Goal: Task Accomplishment & Management: Use online tool/utility

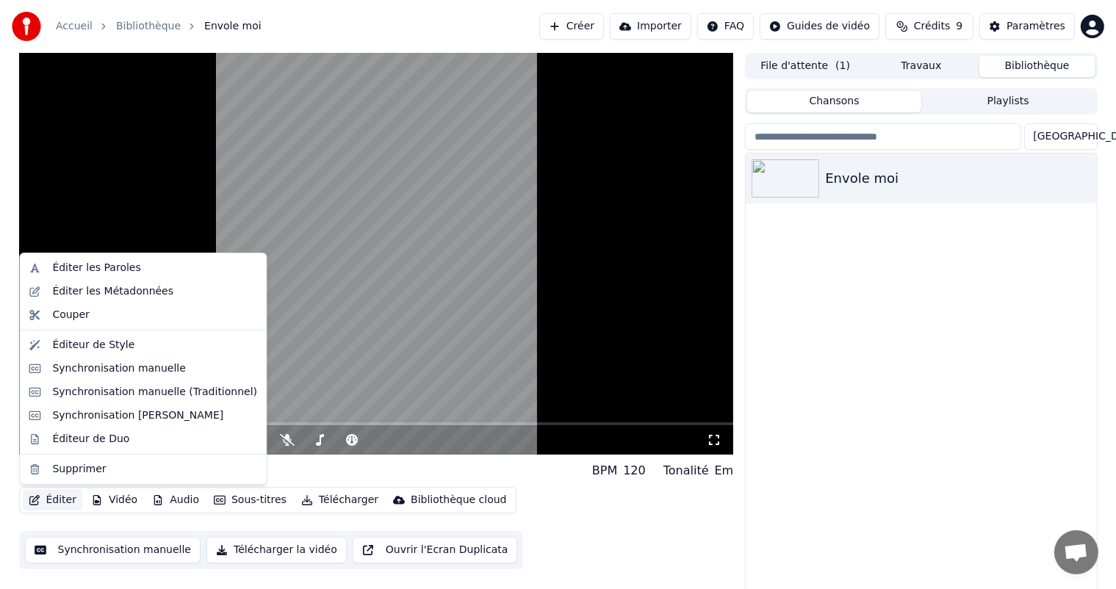
click at [823, 385] on div "Envole moi" at bounding box center [921, 374] width 350 height 441
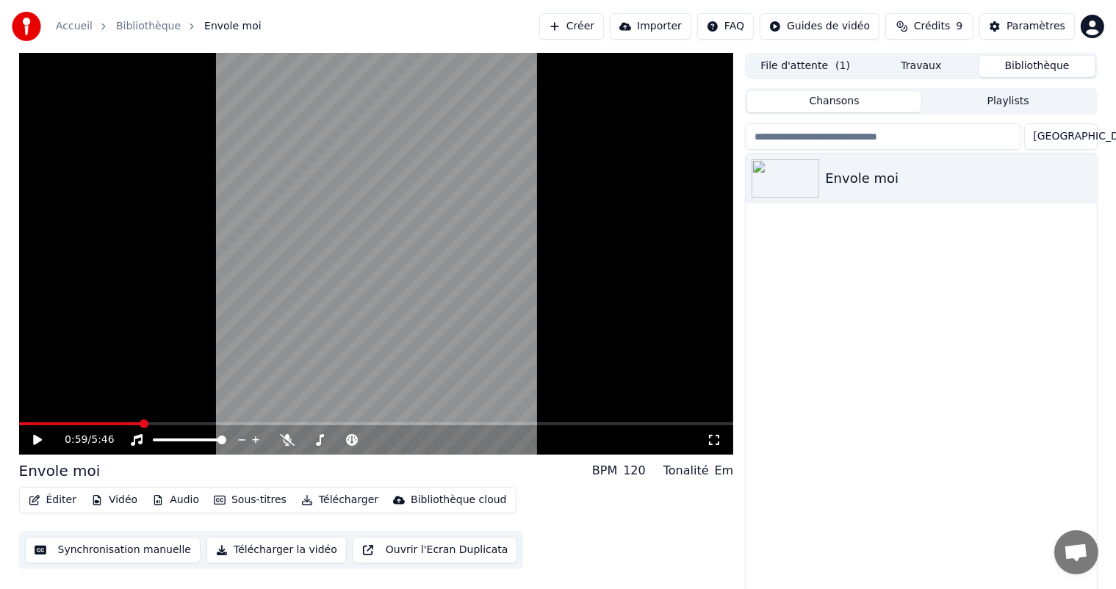
click at [34, 440] on icon at bounding box center [37, 440] width 9 height 10
click at [34, 440] on icon at bounding box center [37, 440] width 7 height 9
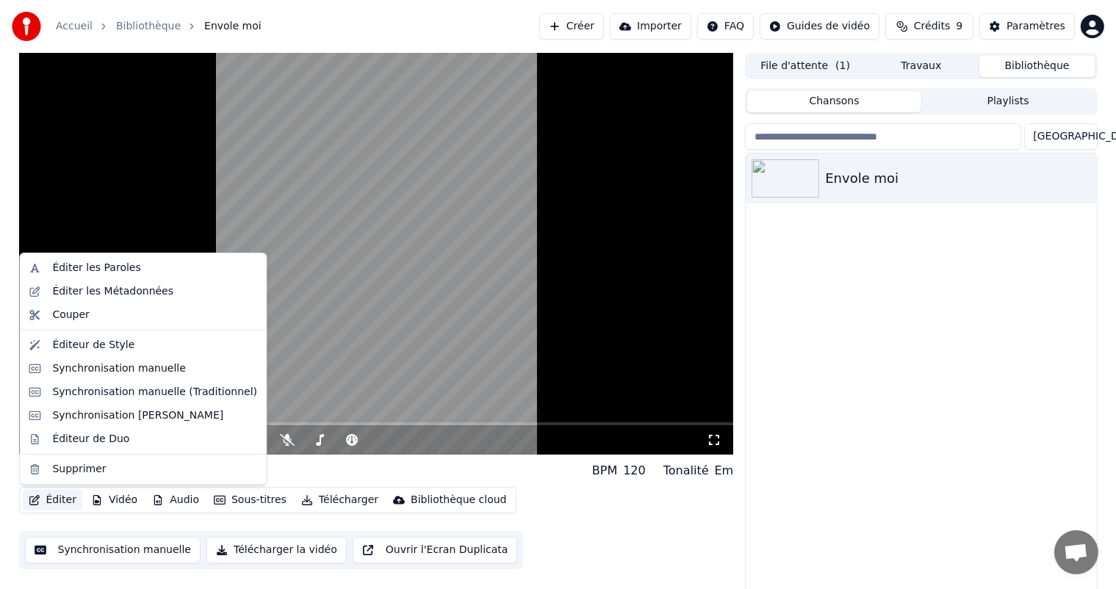
click at [63, 500] on button "Éditer" at bounding box center [53, 500] width 60 height 21
click at [143, 291] on div "Éditer les Métadonnées" at bounding box center [112, 291] width 121 height 15
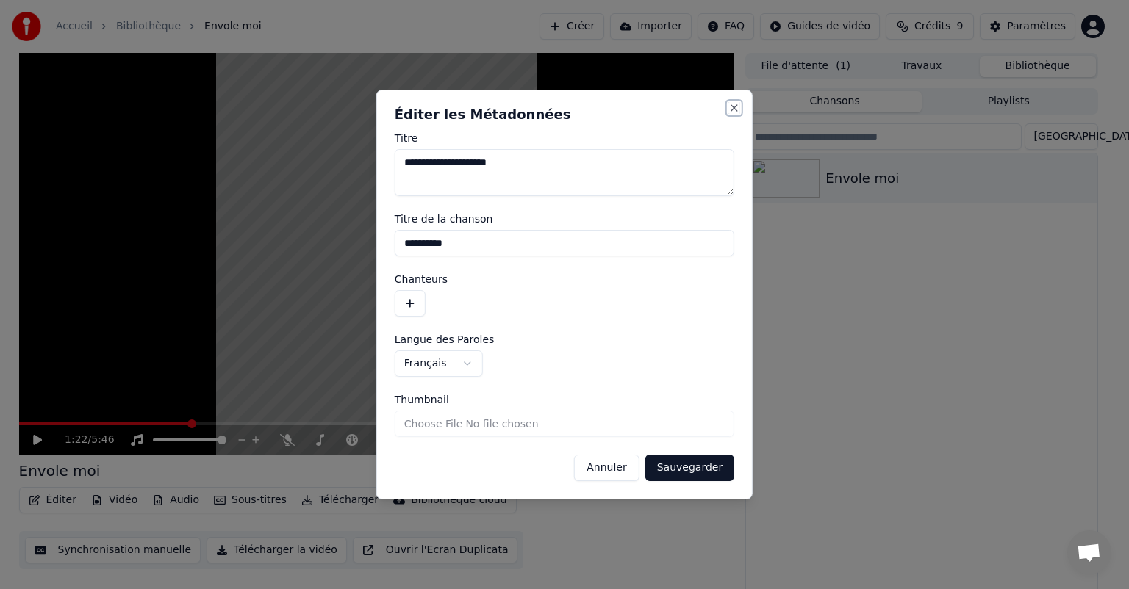
click at [738, 106] on button "Close" at bounding box center [734, 108] width 12 height 12
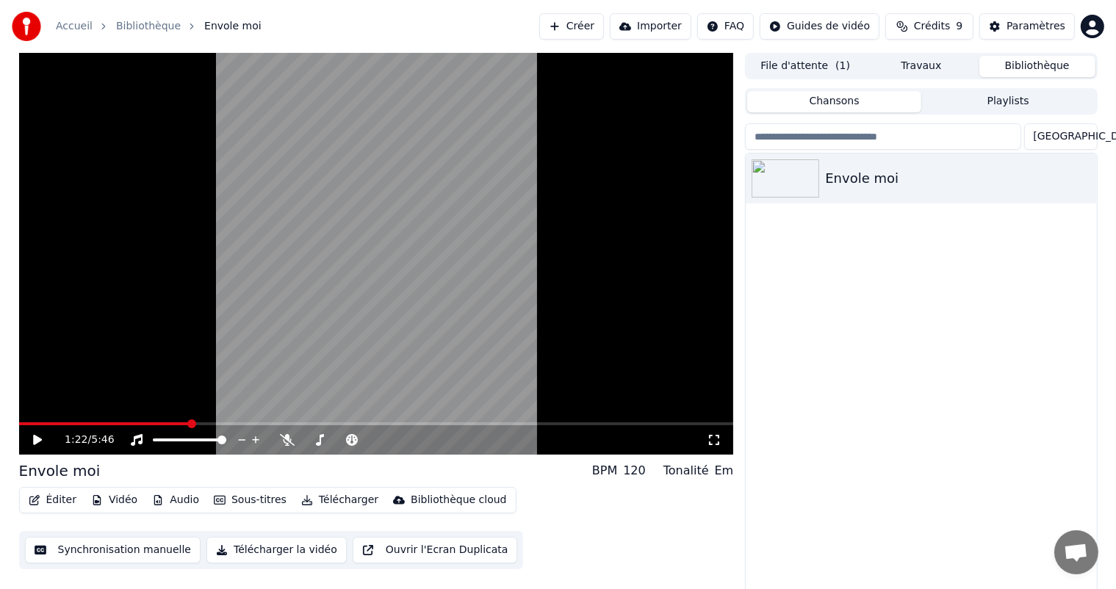
click at [60, 503] on button "Éditer" at bounding box center [53, 500] width 60 height 21
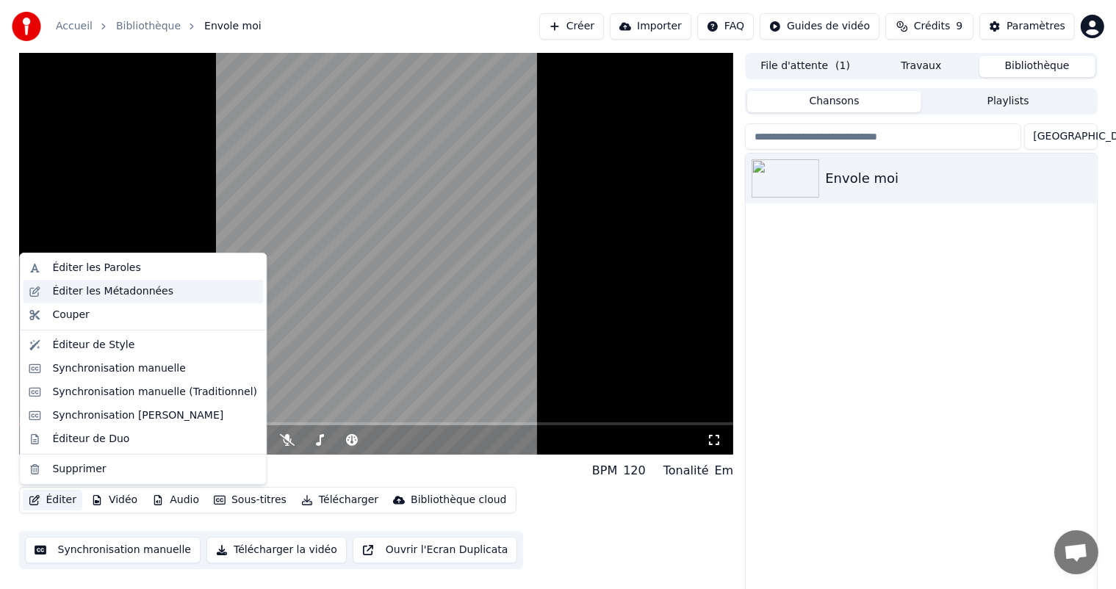
click at [173, 295] on div "Éditer les Métadonnées" at bounding box center [154, 291] width 205 height 15
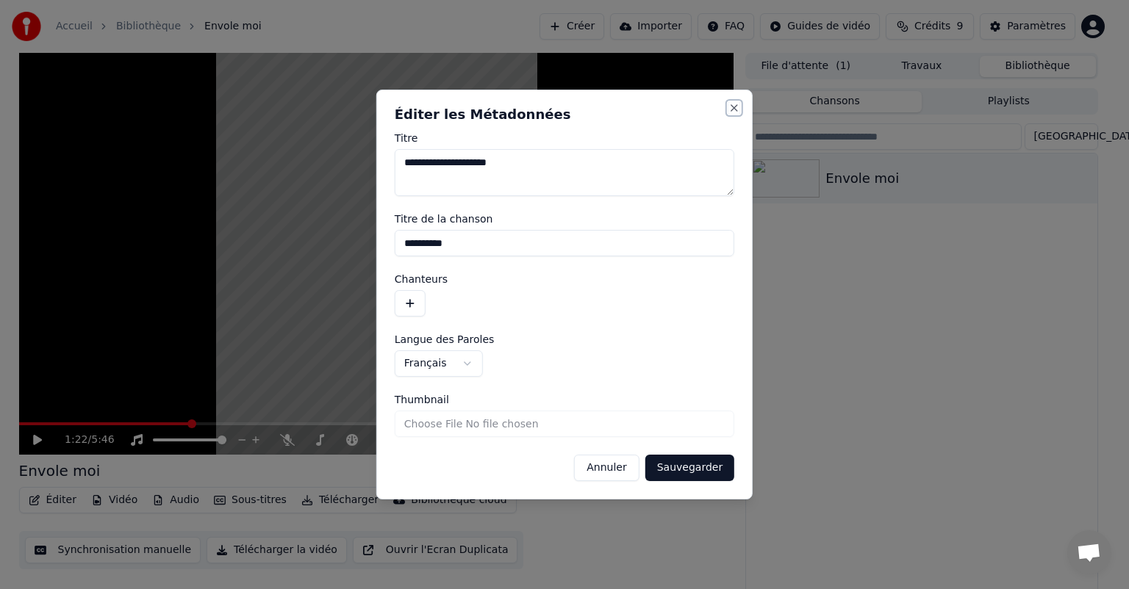
click at [733, 106] on button "Close" at bounding box center [734, 108] width 12 height 12
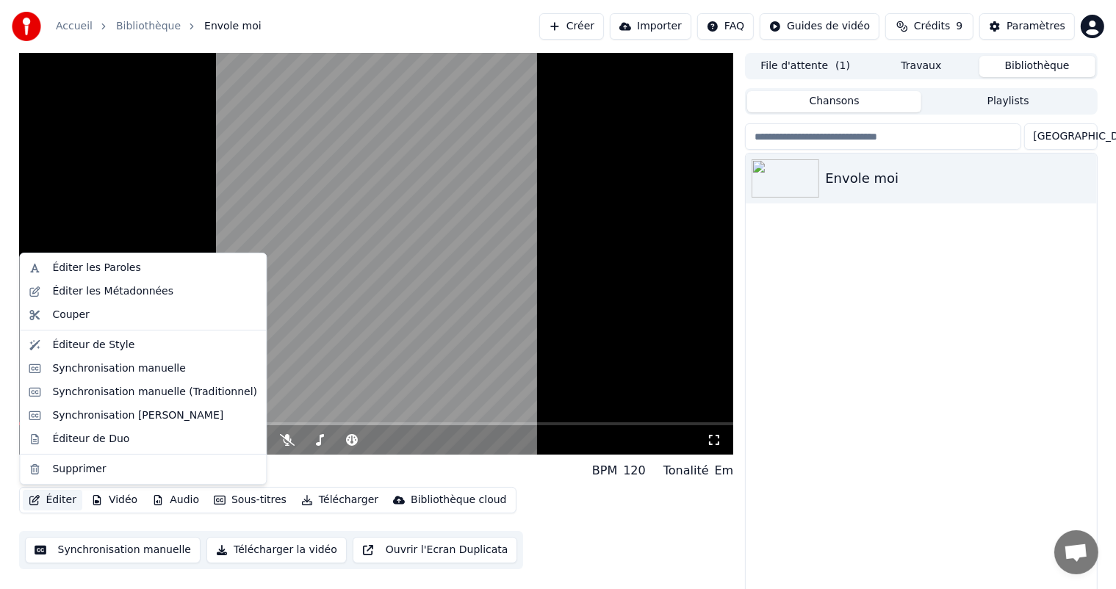
click at [49, 500] on button "Éditer" at bounding box center [53, 500] width 60 height 21
click at [121, 352] on div "Éditeur de Style" at bounding box center [93, 345] width 82 height 15
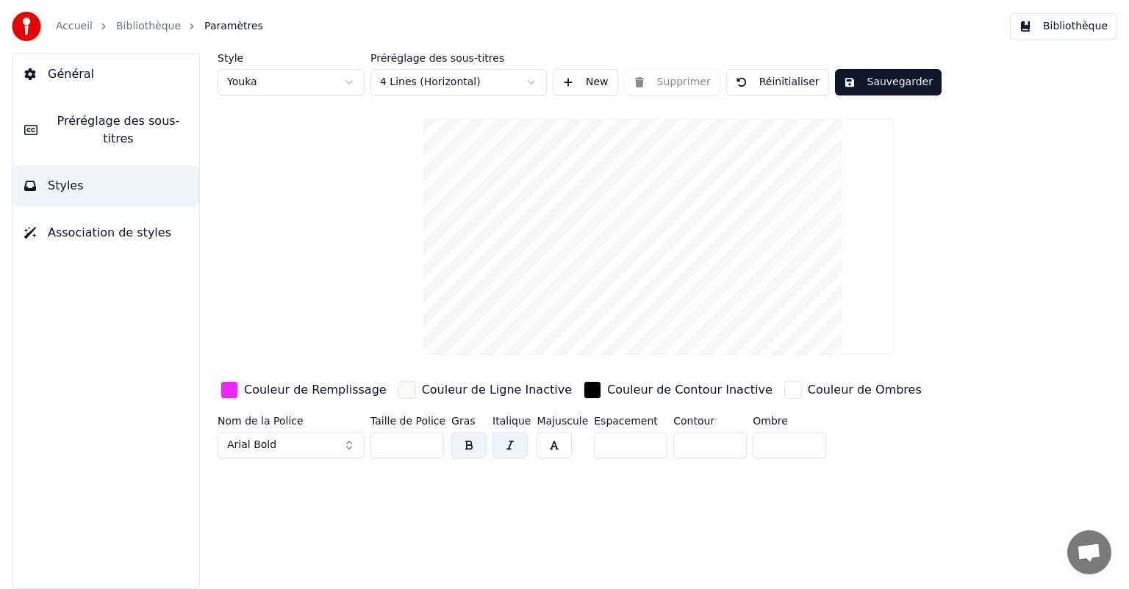
click at [724, 445] on input "*" at bounding box center [709, 445] width 73 height 26
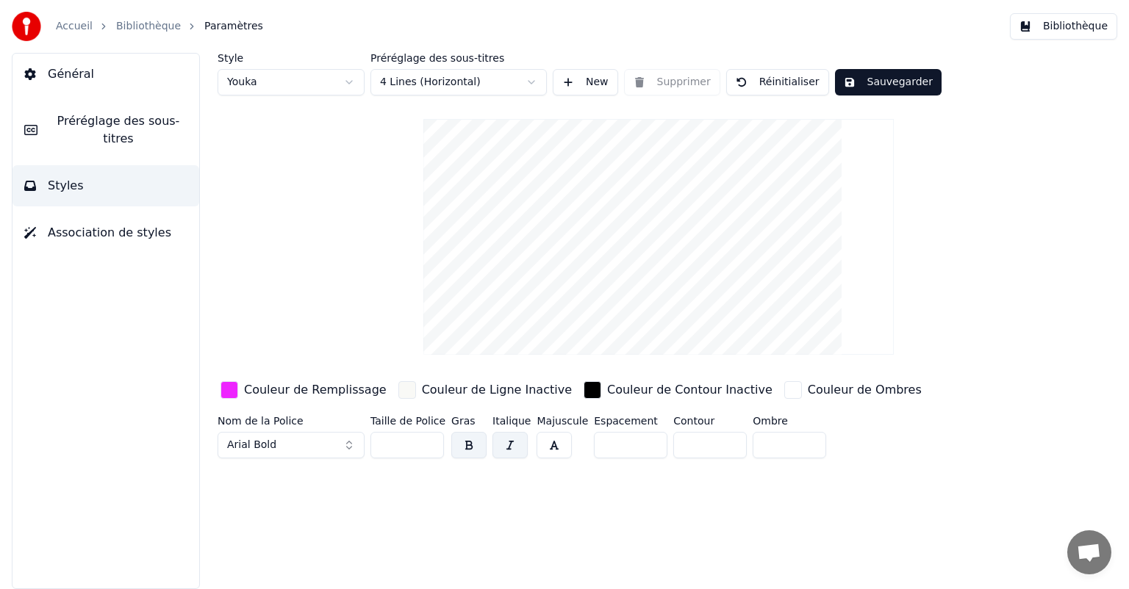
click at [724, 445] on input "*" at bounding box center [709, 445] width 73 height 26
type input "*"
click at [724, 445] on input "*" at bounding box center [709, 445] width 73 height 26
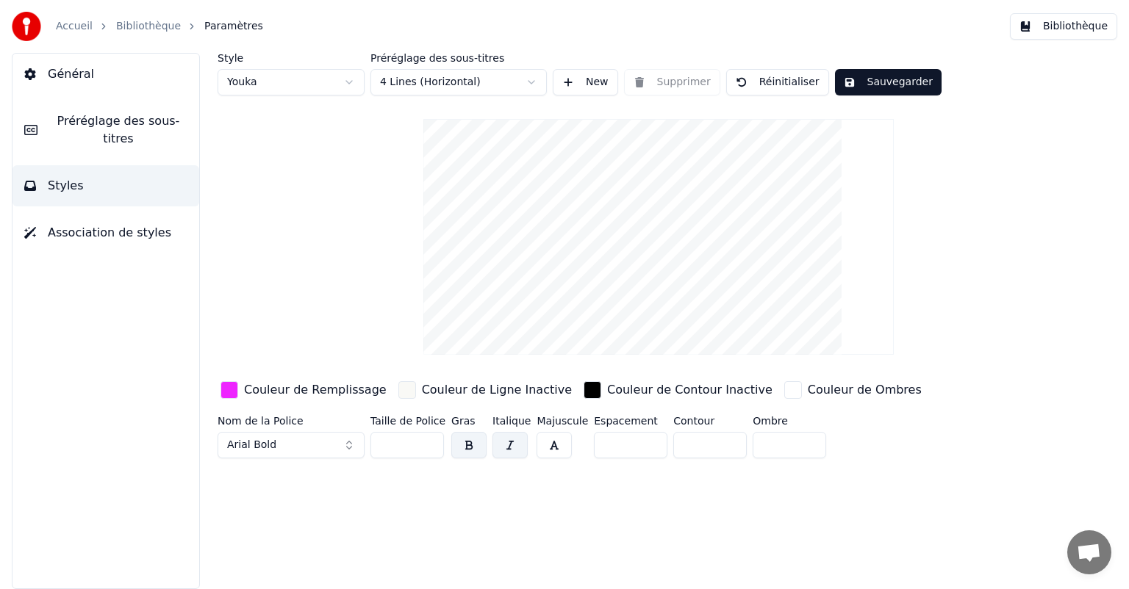
click at [874, 82] on button "Sauvegarder" at bounding box center [888, 82] width 107 height 26
click at [136, 121] on span "Préréglage des sous-titres" at bounding box center [118, 129] width 138 height 35
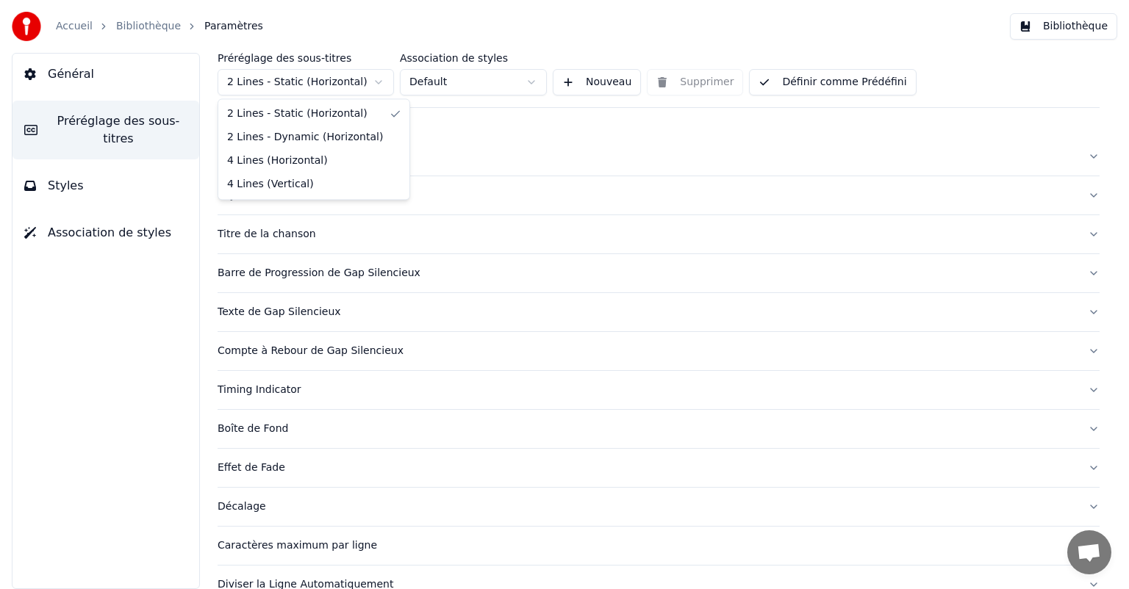
click at [359, 81] on html "Accueil Bibliothèque Paramètres Bibliothèque Général Préréglage des sous-titres…" at bounding box center [564, 294] width 1129 height 589
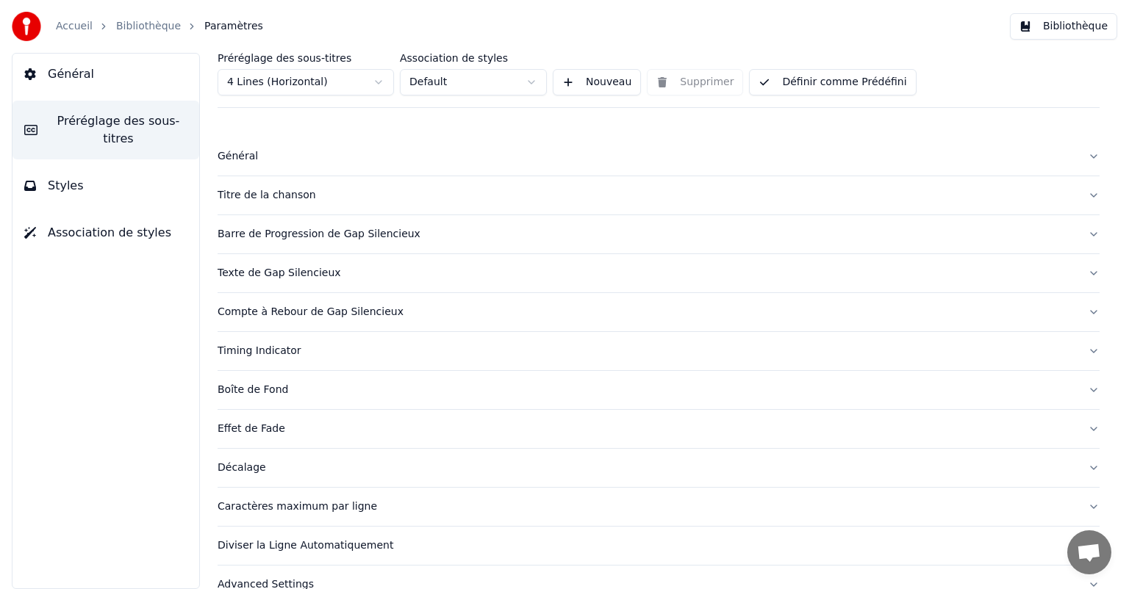
click at [821, 85] on button "Définir comme Prédéfini" at bounding box center [832, 82] width 167 height 26
click at [240, 160] on div "Général" at bounding box center [646, 156] width 858 height 15
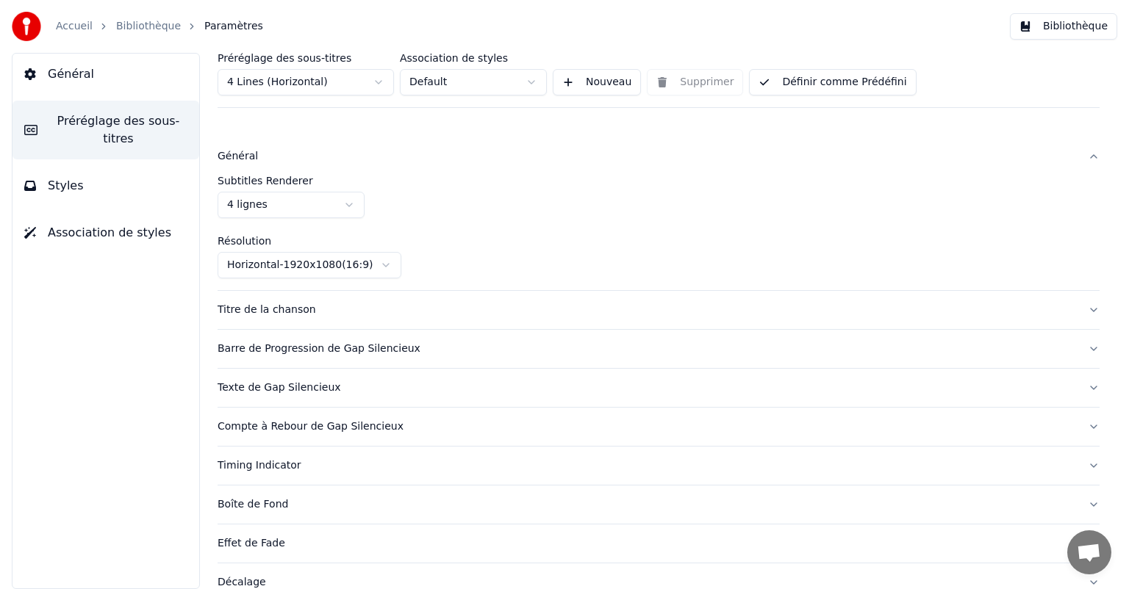
click at [297, 312] on div "Titre de la chanson" at bounding box center [646, 310] width 858 height 15
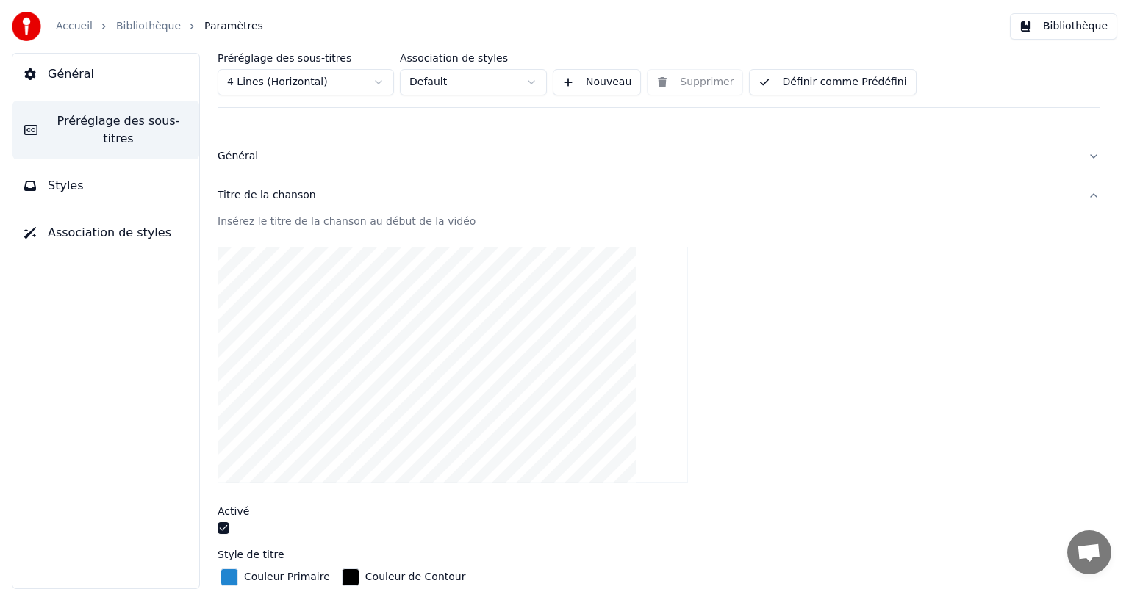
click at [231, 573] on div "button" at bounding box center [229, 578] width 18 height 18
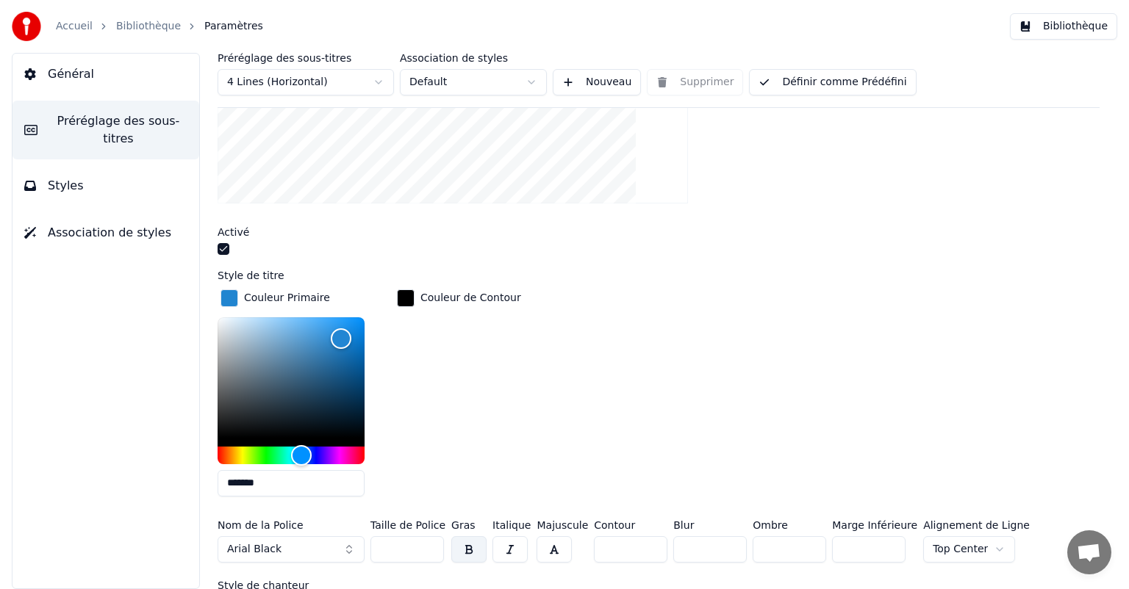
scroll to position [298, 0]
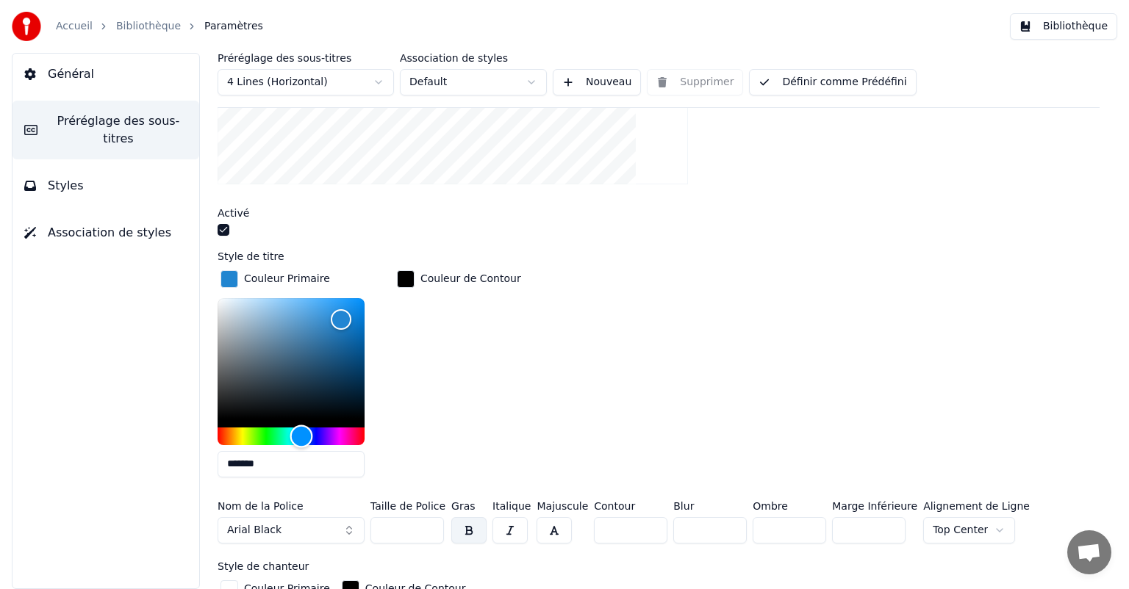
click at [243, 436] on div "Hue" at bounding box center [290, 437] width 147 height 18
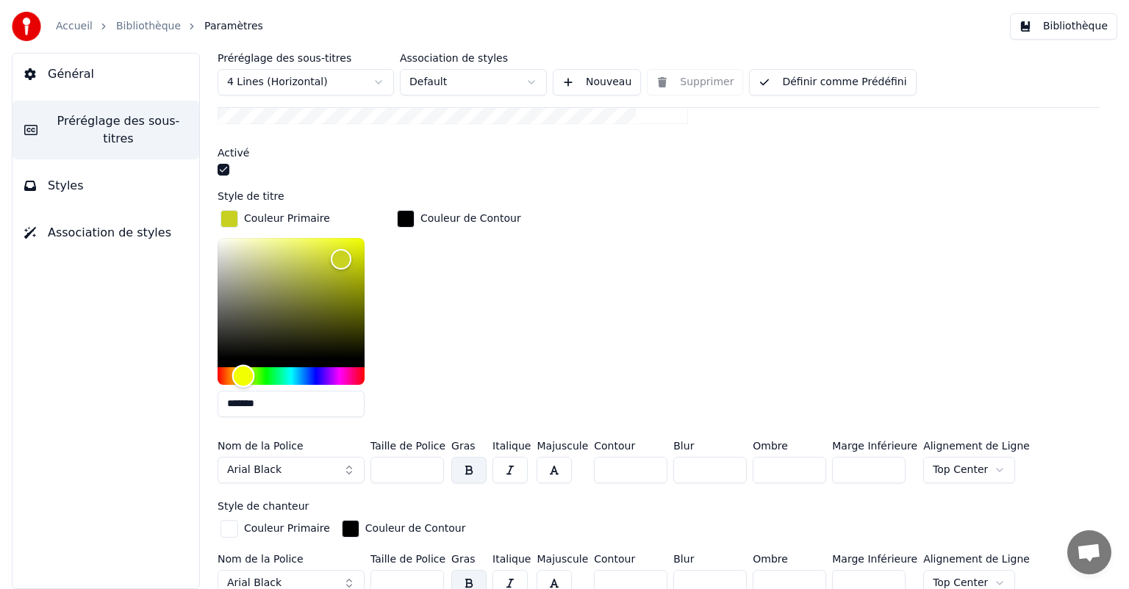
scroll to position [369, 0]
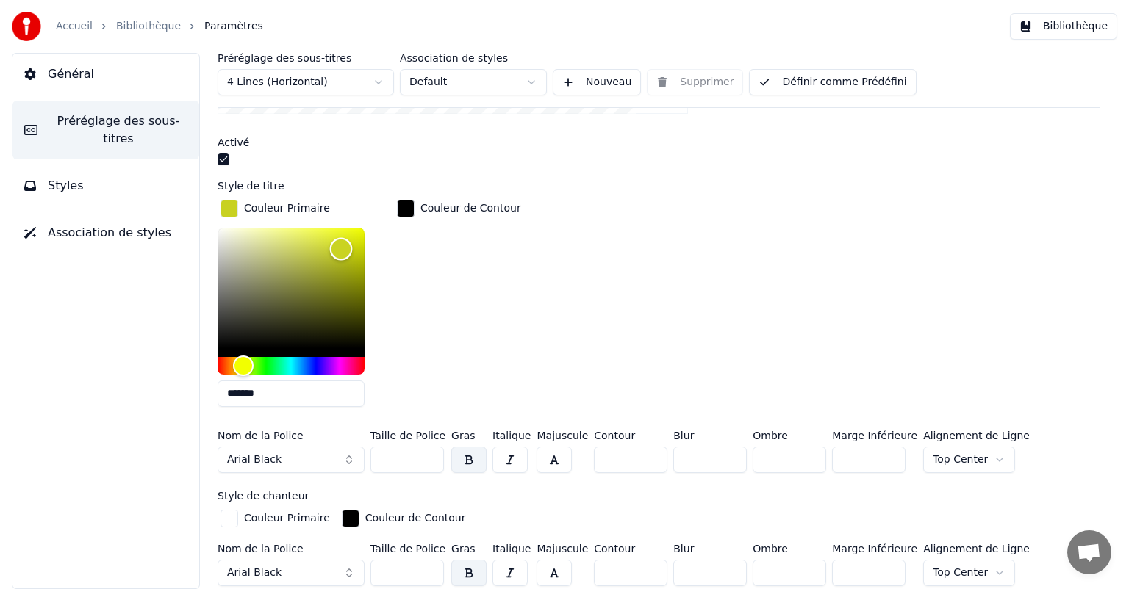
click at [298, 229] on div "Color" at bounding box center [290, 288] width 147 height 121
click at [337, 228] on div "Color" at bounding box center [290, 288] width 147 height 121
click at [360, 231] on div "Color" at bounding box center [290, 288] width 147 height 121
click at [334, 234] on div "Color" at bounding box center [290, 288] width 147 height 121
type input "*******"
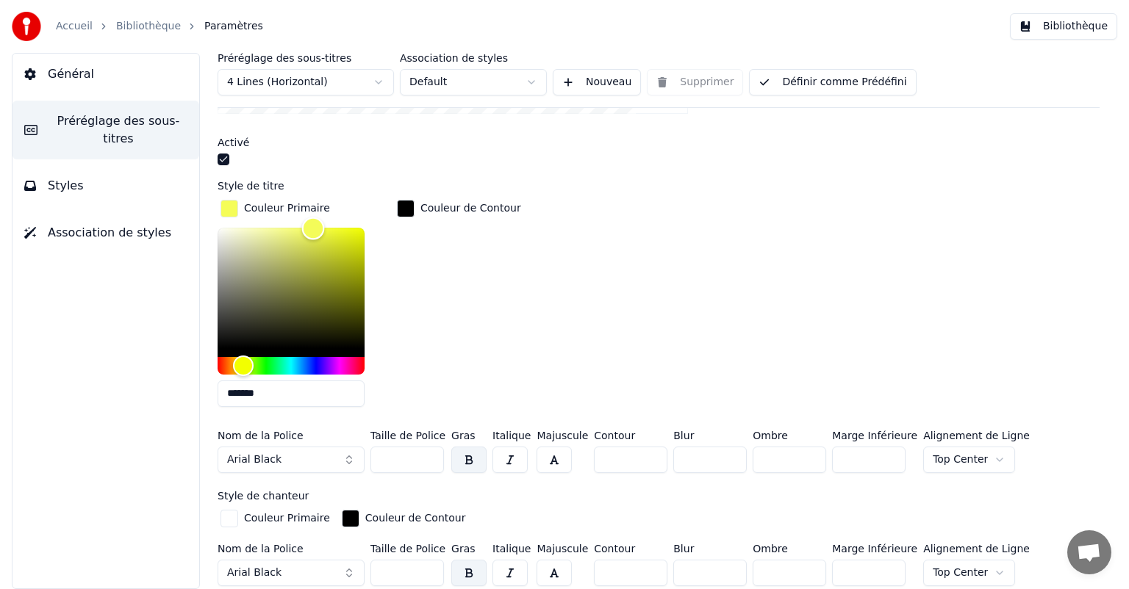
click at [313, 228] on div "Color" at bounding box center [290, 288] width 147 height 121
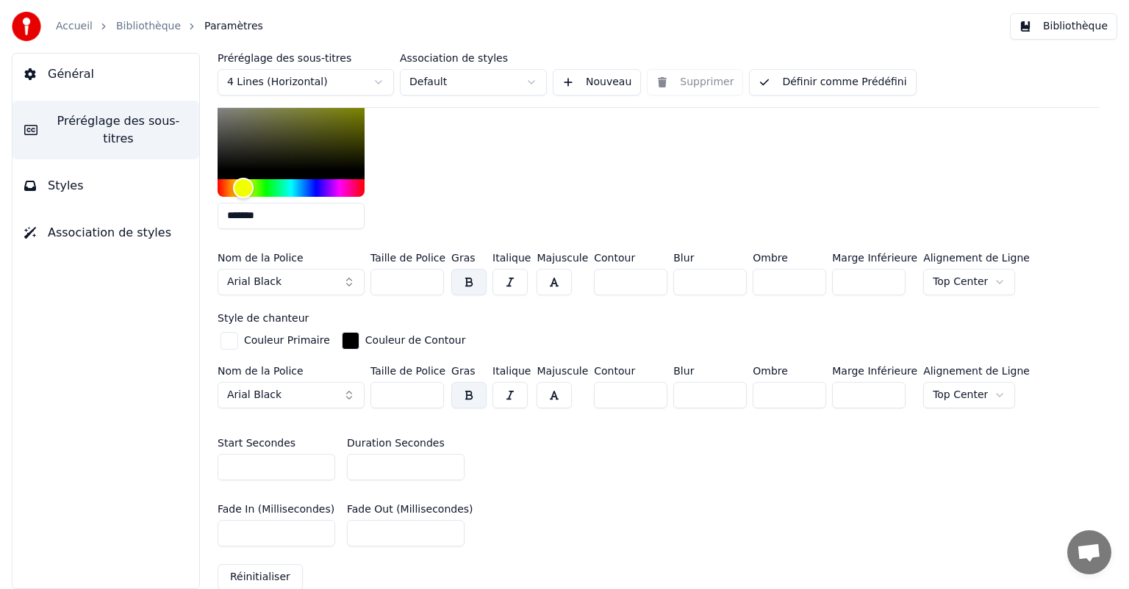
scroll to position [549, 0]
click at [431, 280] on input "***" at bounding box center [406, 280] width 73 height 26
drag, startPoint x: 431, startPoint y: 280, endPoint x: 412, endPoint y: 276, distance: 19.5
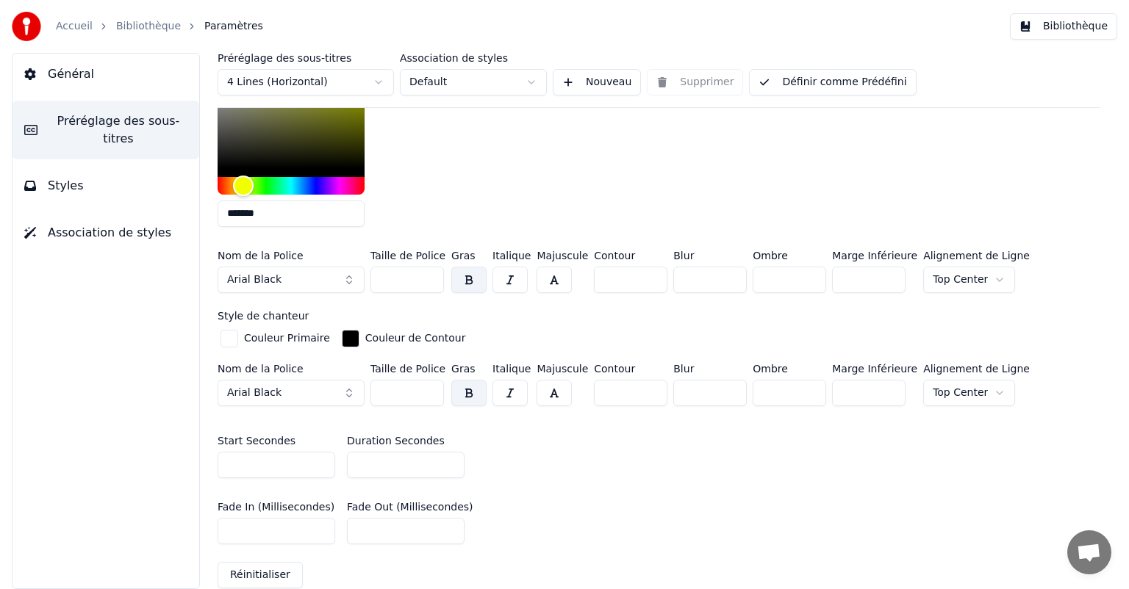
click at [425, 280] on input "***" at bounding box center [406, 280] width 73 height 26
drag, startPoint x: 409, startPoint y: 274, endPoint x: 386, endPoint y: 274, distance: 22.0
click at [386, 274] on input "***" at bounding box center [406, 280] width 73 height 26
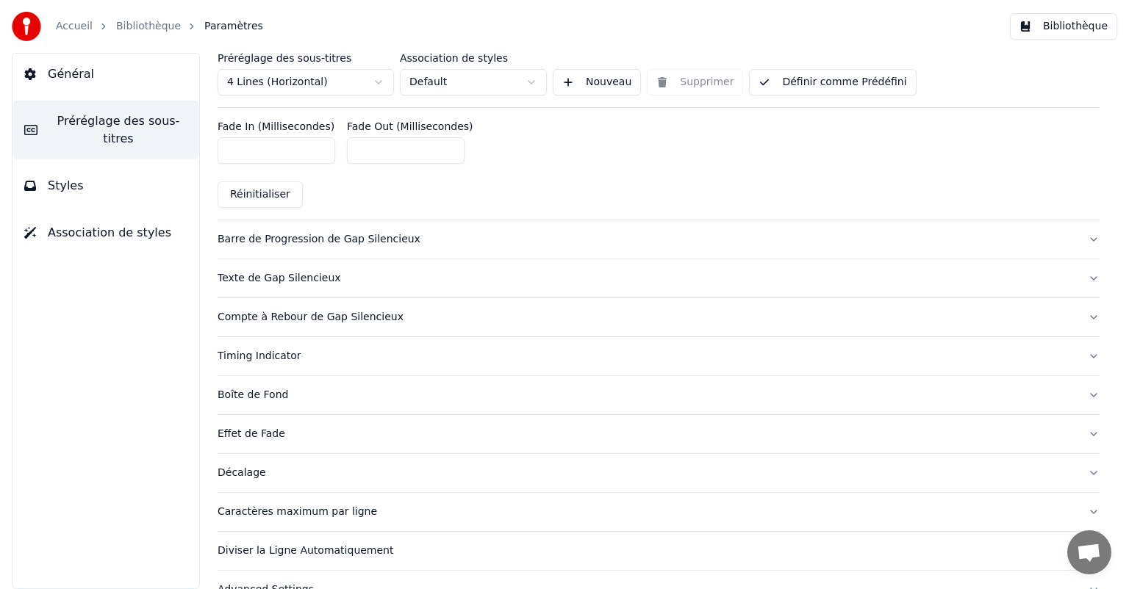
scroll to position [949, 0]
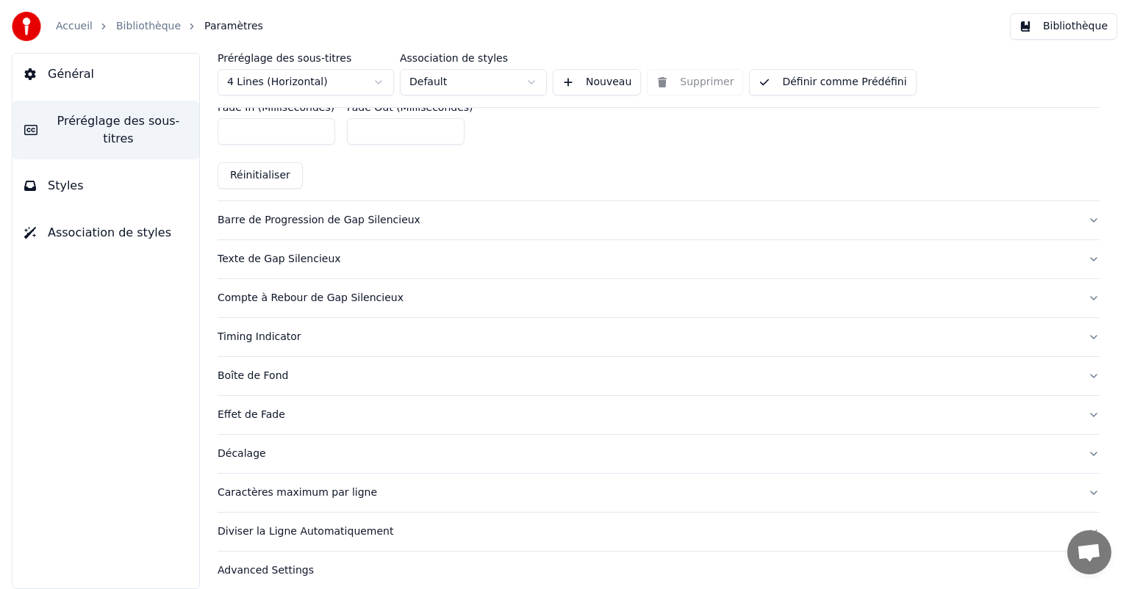
type input "***"
click at [410, 221] on div "Barre de Progression de Gap Silencieux" at bounding box center [646, 220] width 858 height 15
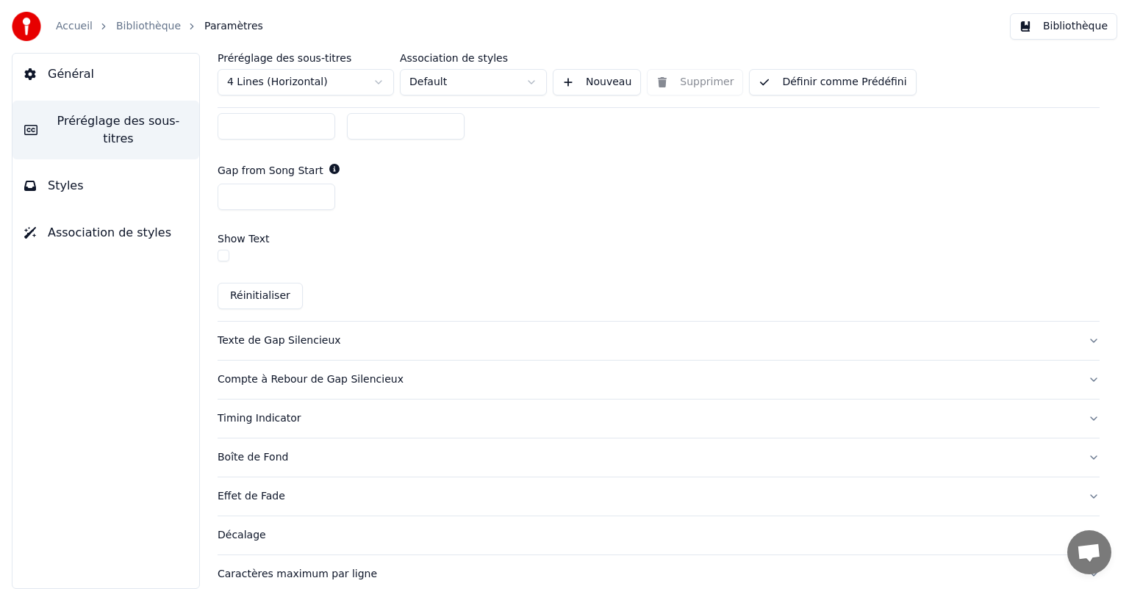
scroll to position [816, 0]
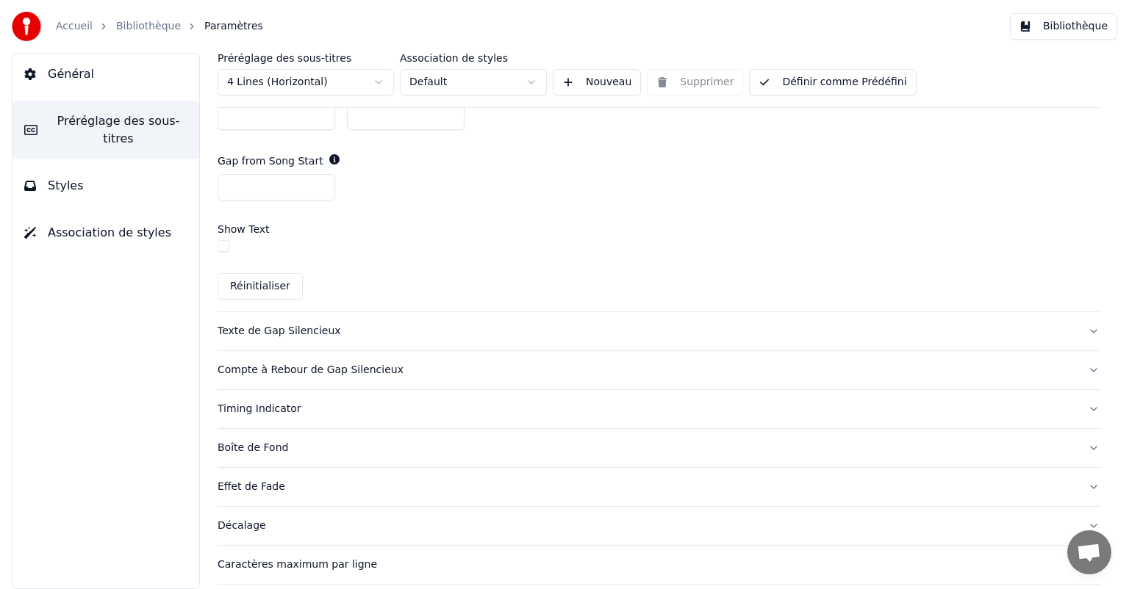
click at [221, 243] on button "button" at bounding box center [223, 246] width 12 height 12
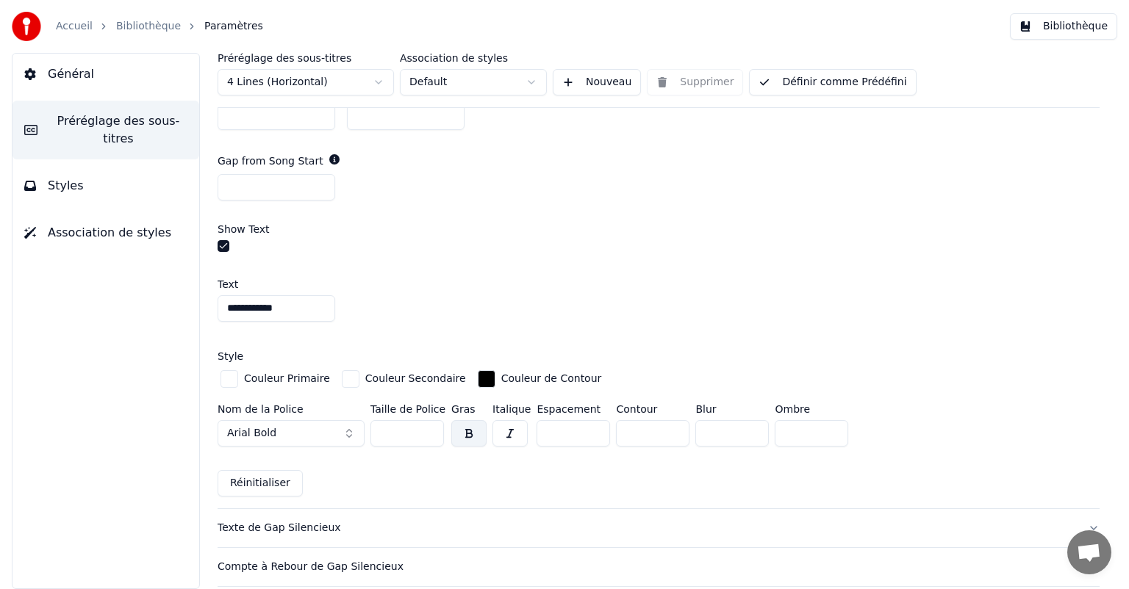
click at [221, 243] on button "button" at bounding box center [223, 246] width 12 height 12
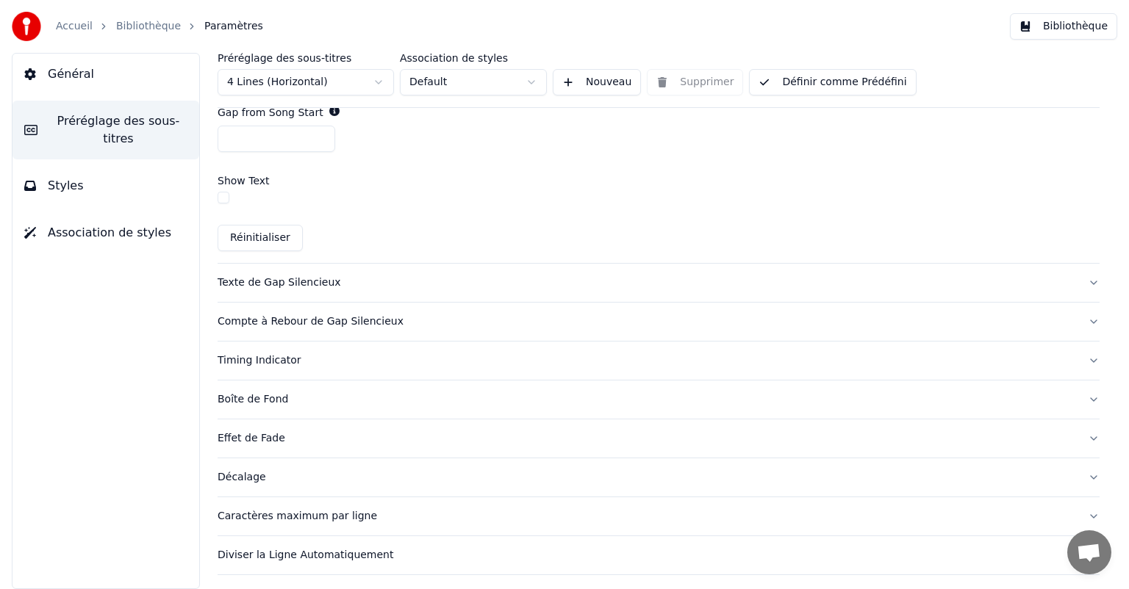
scroll to position [896, 0]
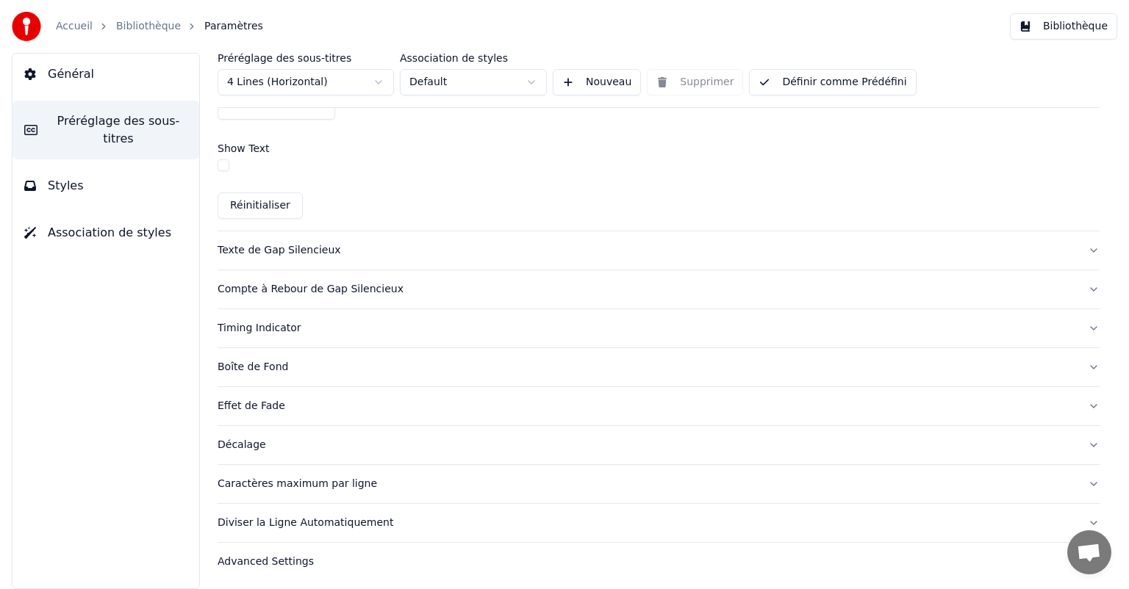
click at [677, 247] on div "Texte de Gap Silencieux" at bounding box center [646, 250] width 858 height 15
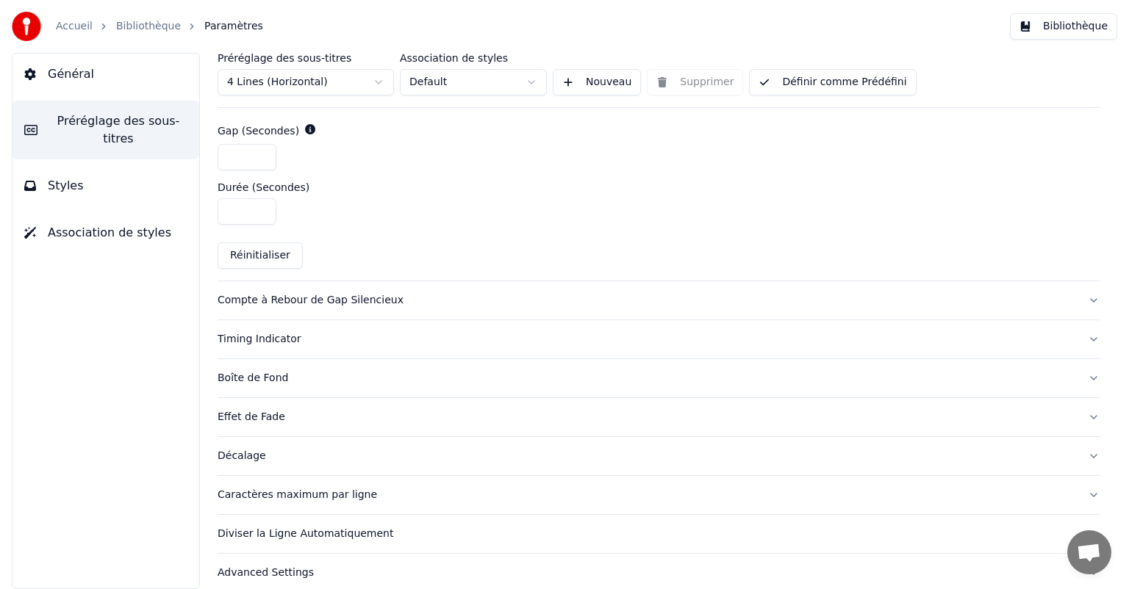
scroll to position [694, 0]
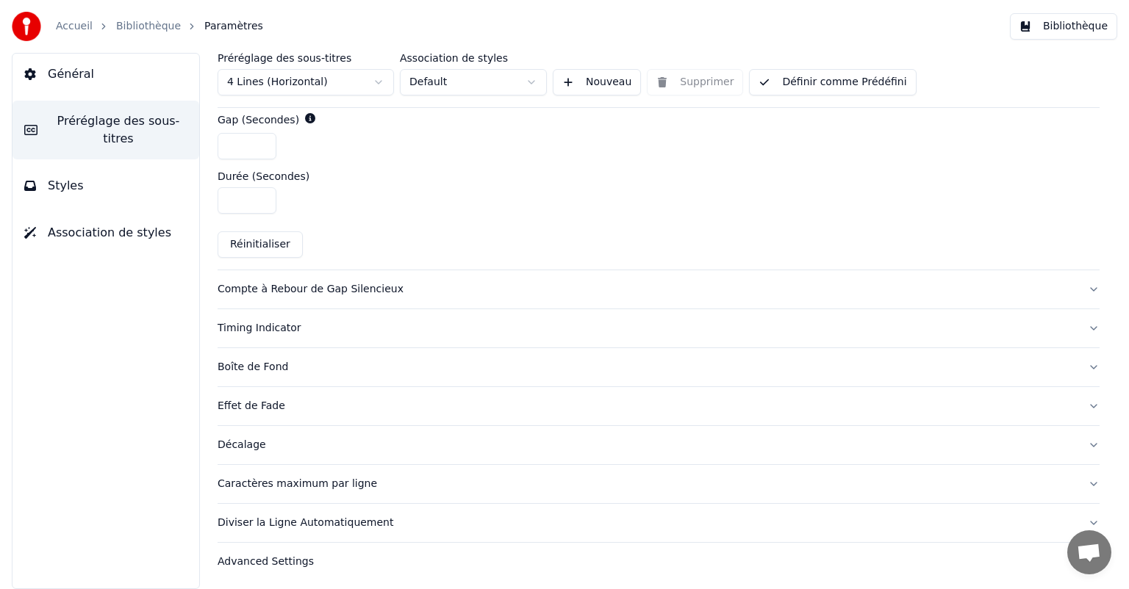
click at [1063, 482] on button "Caractères maximum par ligne" at bounding box center [658, 484] width 882 height 38
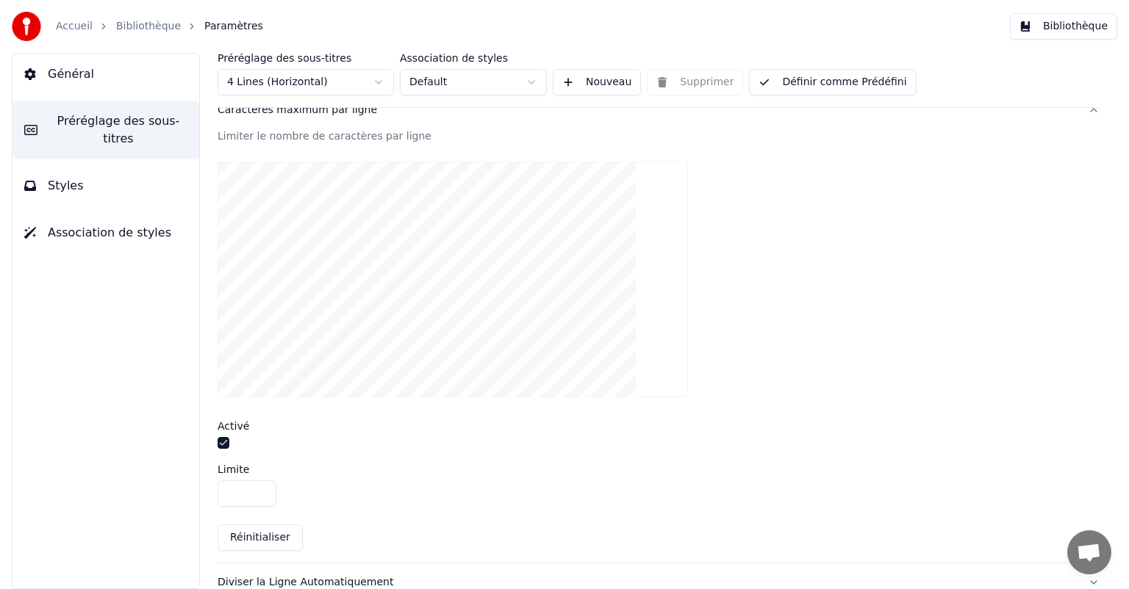
scroll to position [457, 0]
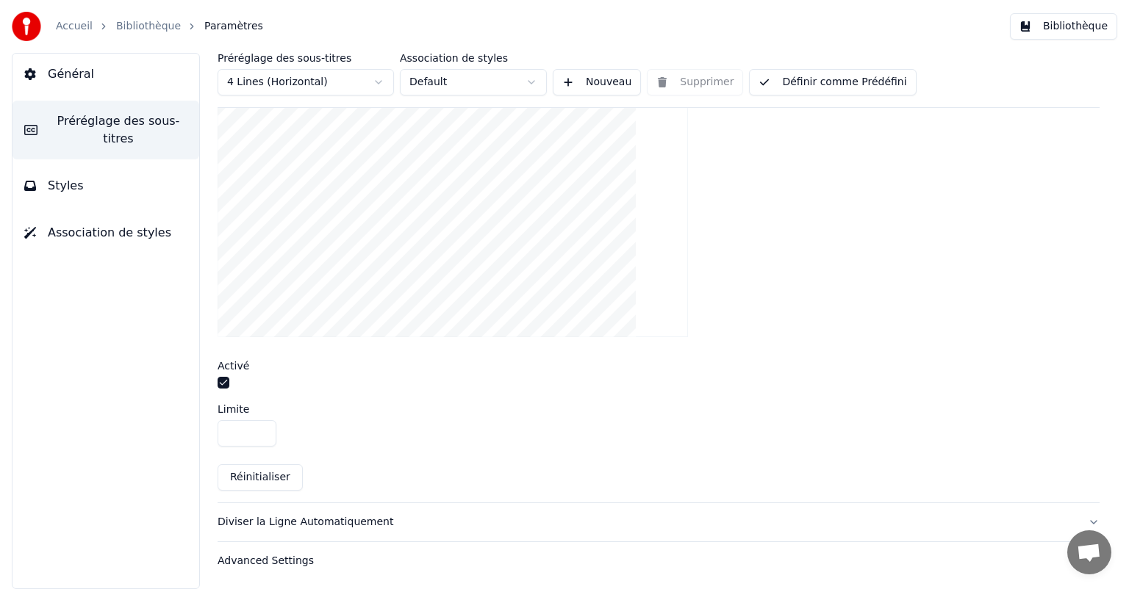
click at [1069, 521] on button "Diviser la Ligne Automatiquement" at bounding box center [658, 522] width 882 height 38
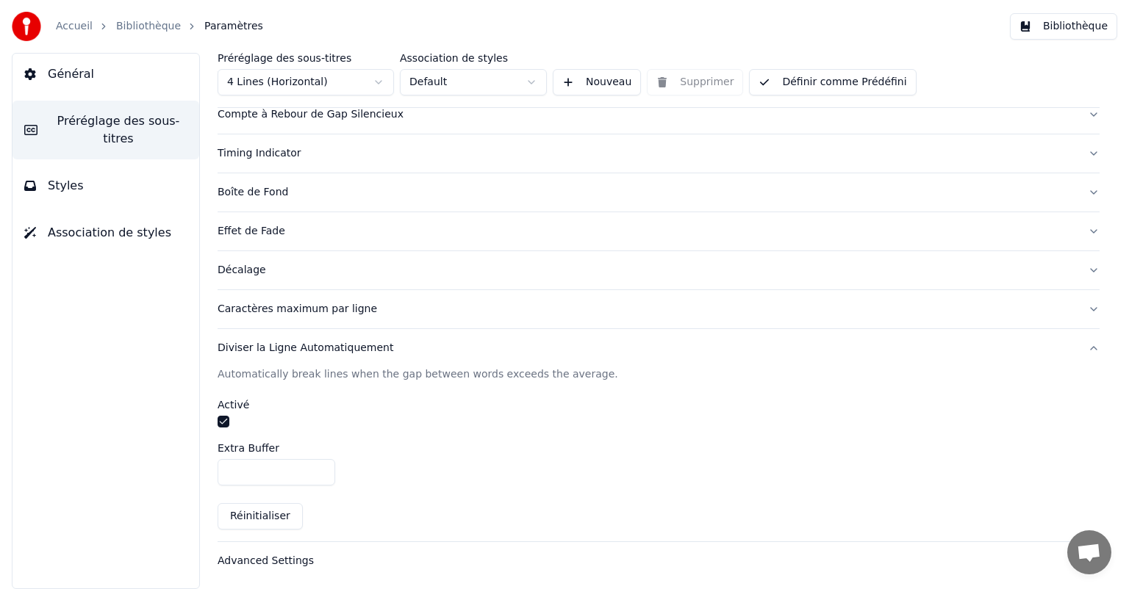
click at [885, 561] on div "Advanced Settings" at bounding box center [646, 561] width 858 height 15
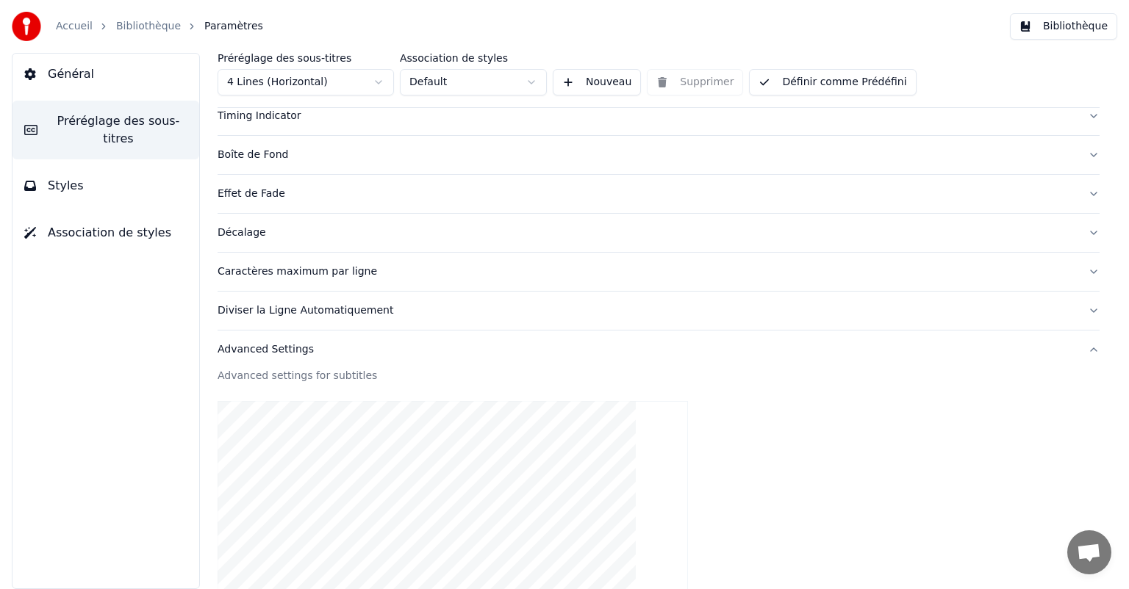
scroll to position [232, 0]
click at [1077, 311] on button "Diviser la Ligne Automatiquement" at bounding box center [658, 314] width 882 height 38
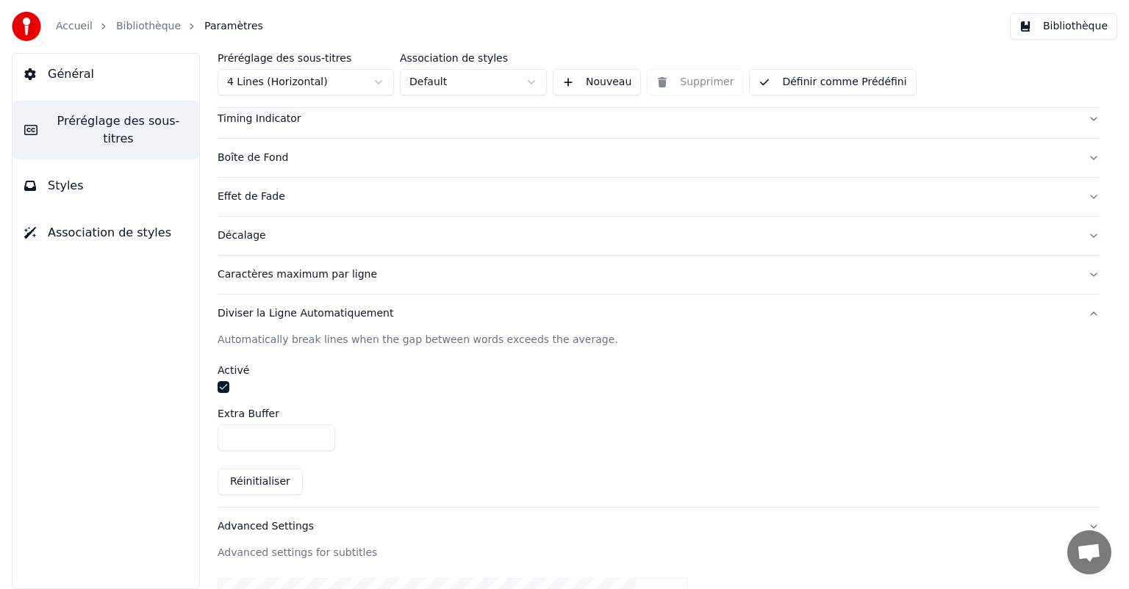
scroll to position [198, 0]
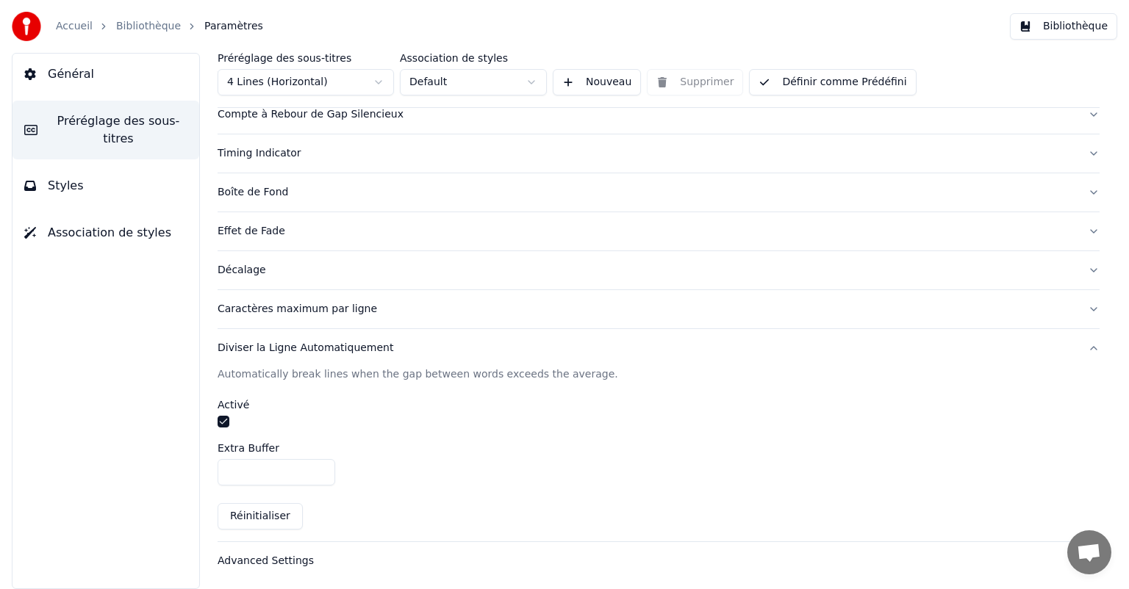
click at [843, 79] on button "Définir comme Prédéfini" at bounding box center [832, 82] width 167 height 26
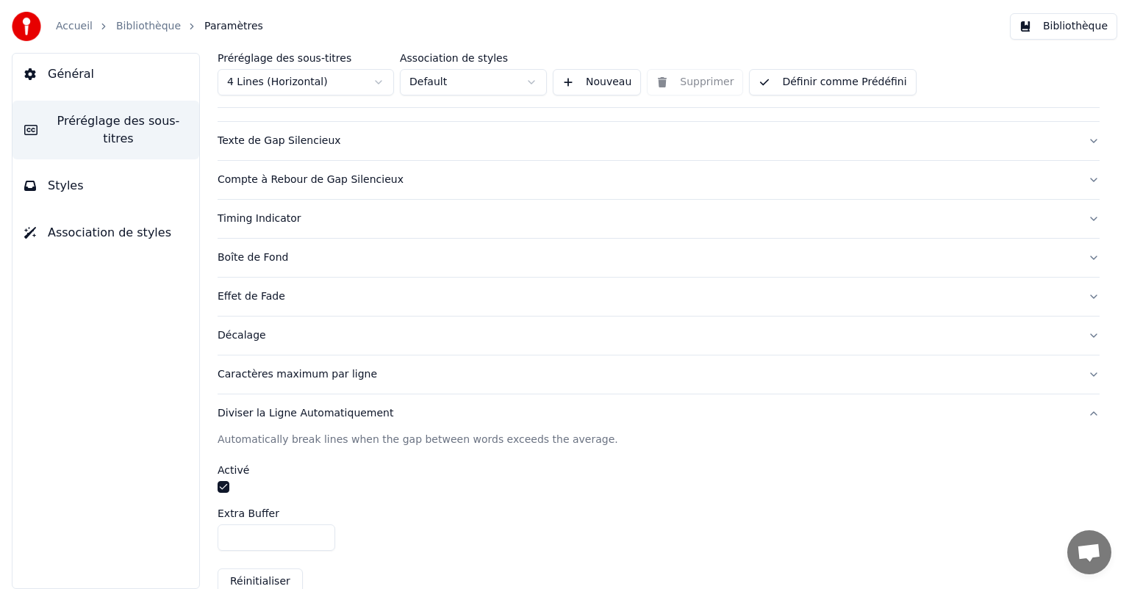
scroll to position [127, 0]
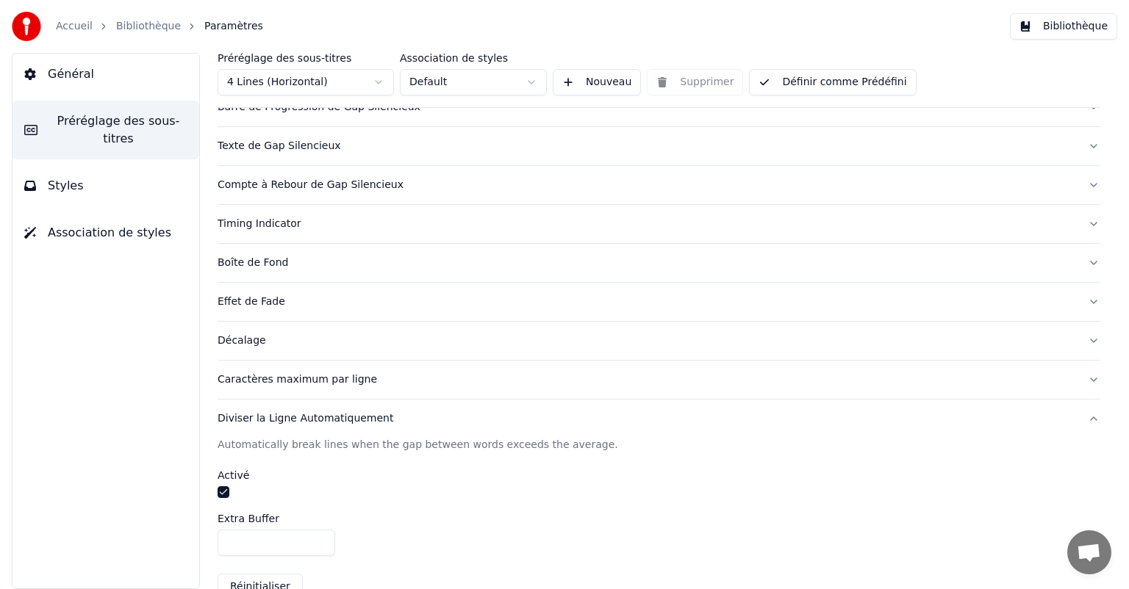
click at [766, 231] on button "Timing Indicator" at bounding box center [658, 224] width 882 height 38
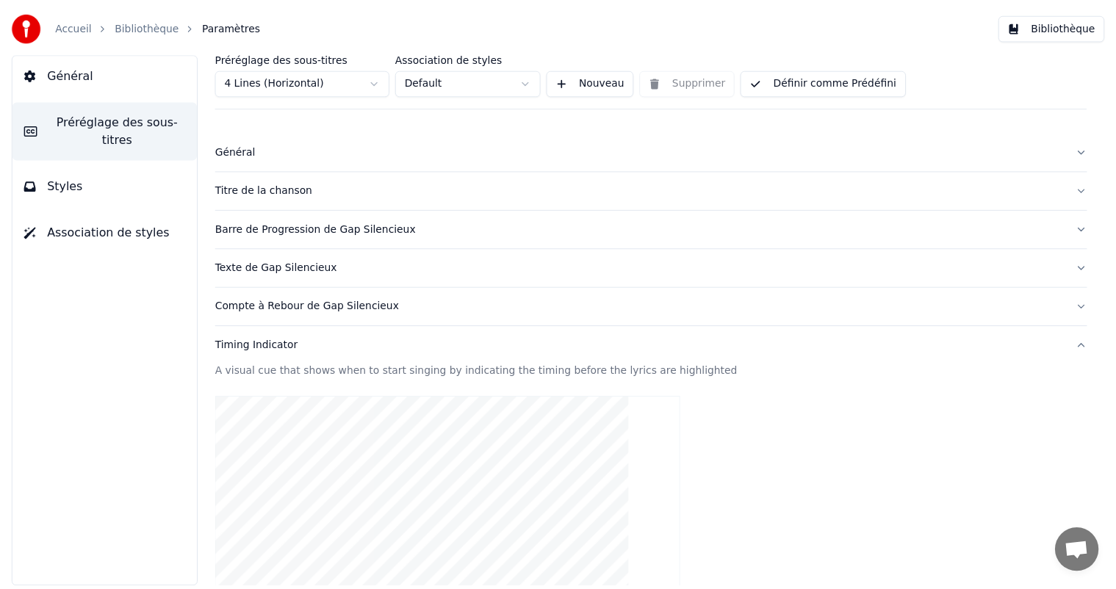
scroll to position [0, 0]
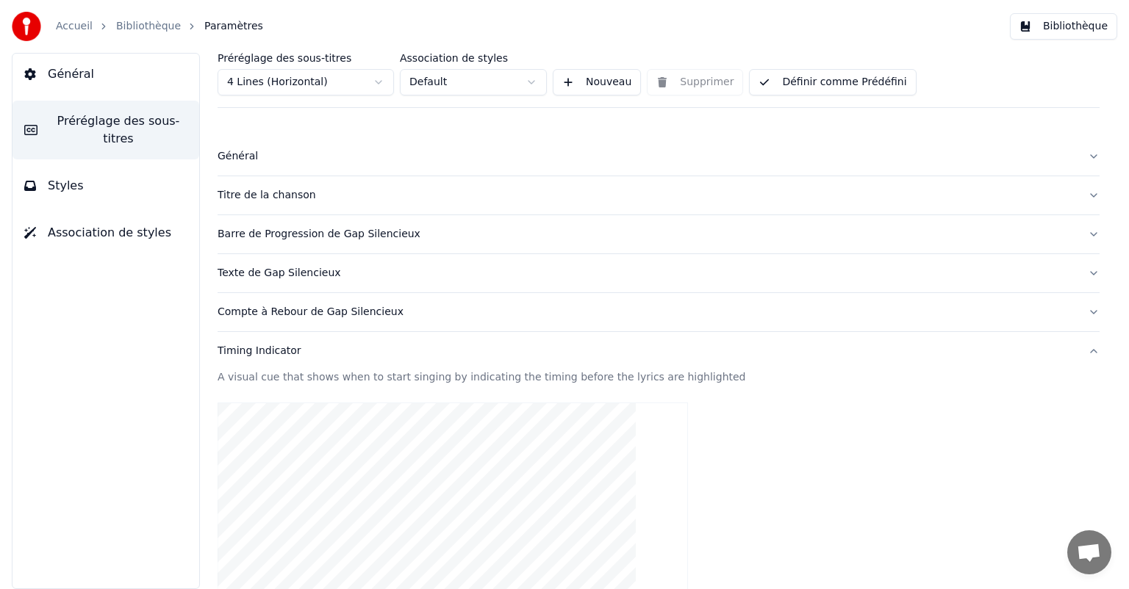
click at [100, 224] on span "Association de styles" at bounding box center [109, 233] width 123 height 18
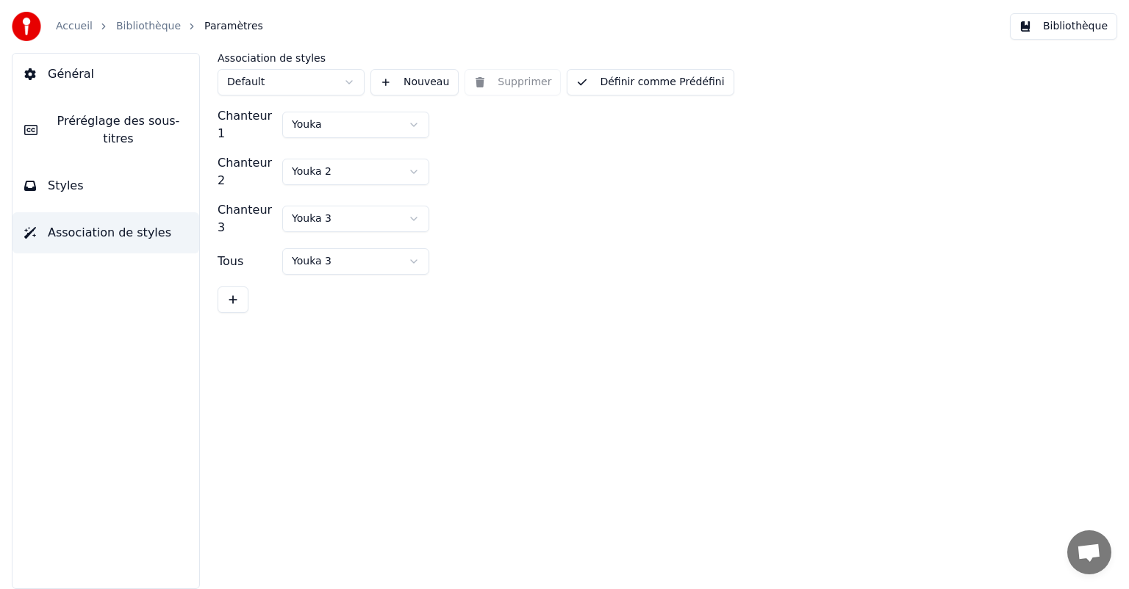
click at [123, 173] on button "Styles" at bounding box center [105, 185] width 187 height 41
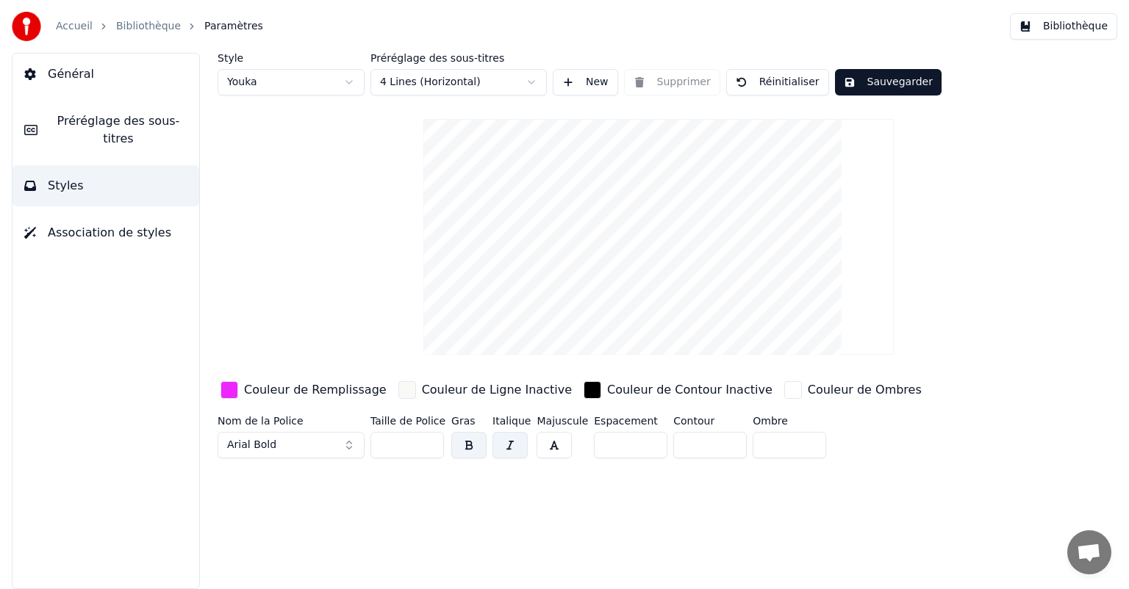
click at [87, 80] on button "Général" at bounding box center [105, 74] width 187 height 41
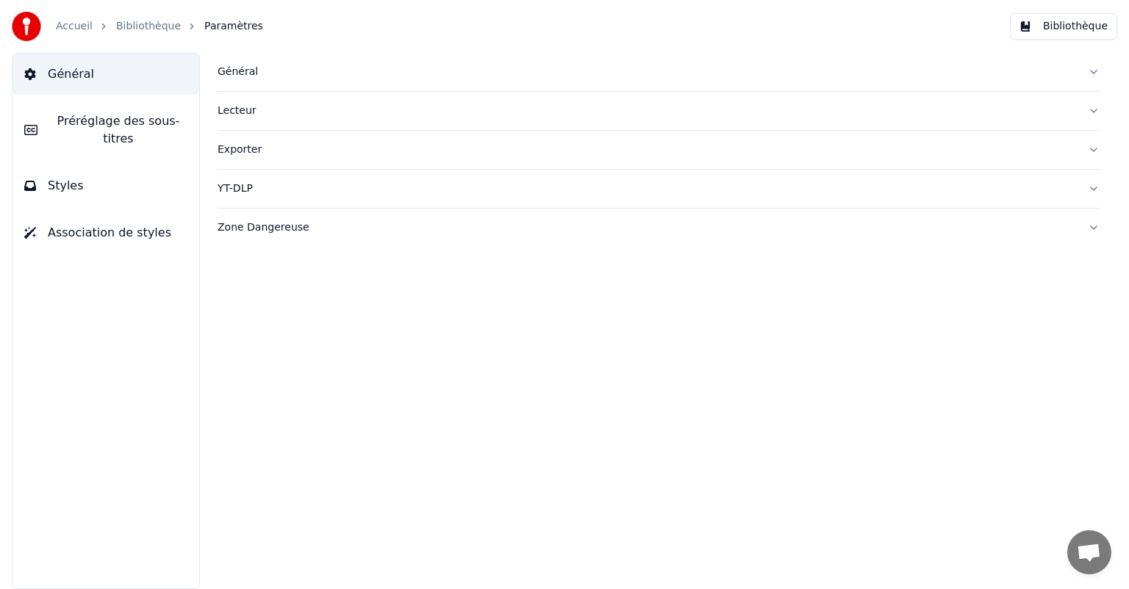
click at [1037, 26] on button "Bibliothèque" at bounding box center [1063, 26] width 107 height 26
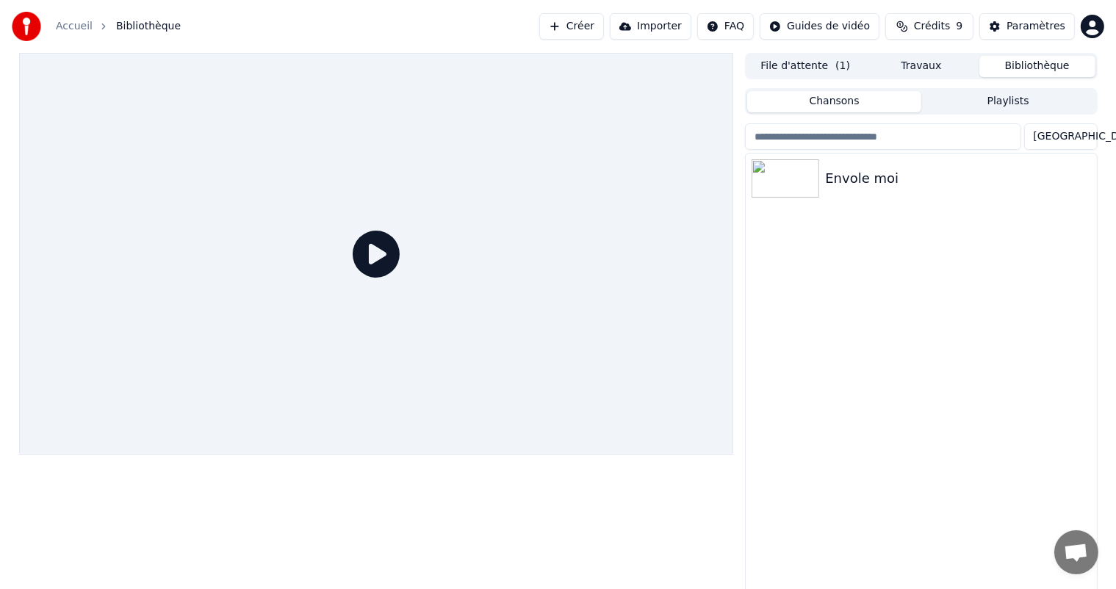
click at [382, 241] on icon at bounding box center [376, 254] width 47 height 47
click at [807, 178] on img at bounding box center [786, 178] width 68 height 38
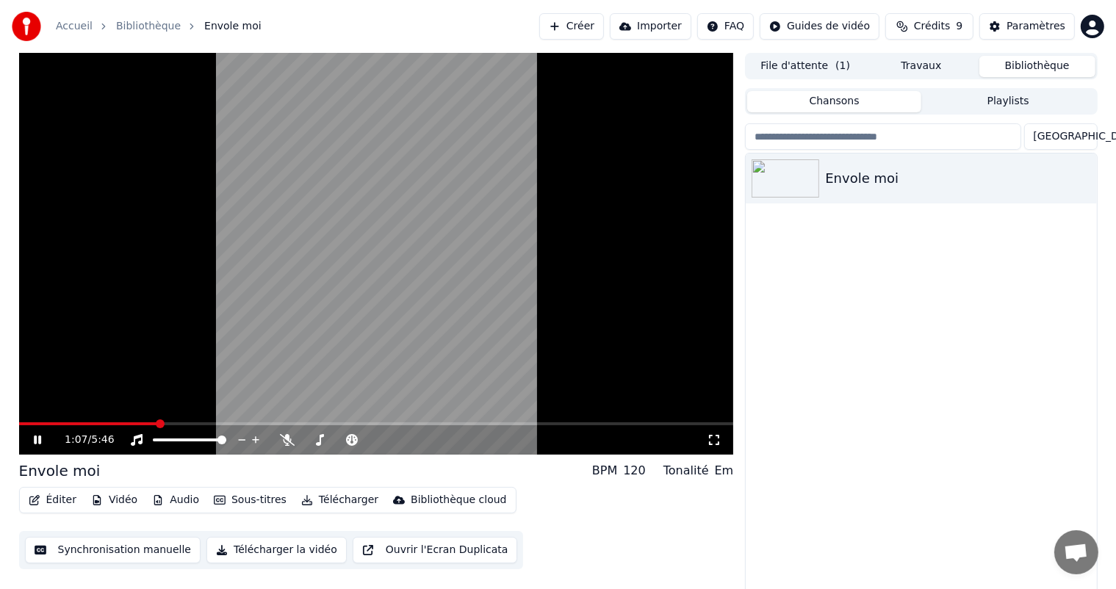
click at [156, 424] on span at bounding box center [376, 423] width 715 height 3
click at [228, 423] on span at bounding box center [376, 423] width 715 height 3
click at [38, 440] on icon at bounding box center [37, 440] width 7 height 9
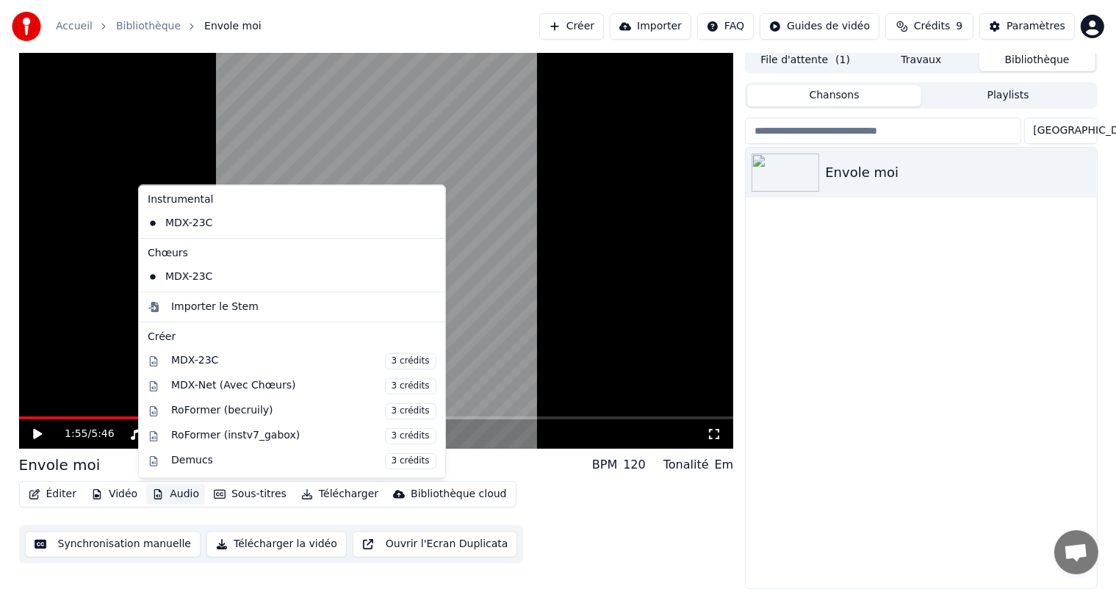
click at [175, 493] on button "Audio" at bounding box center [175, 494] width 59 height 21
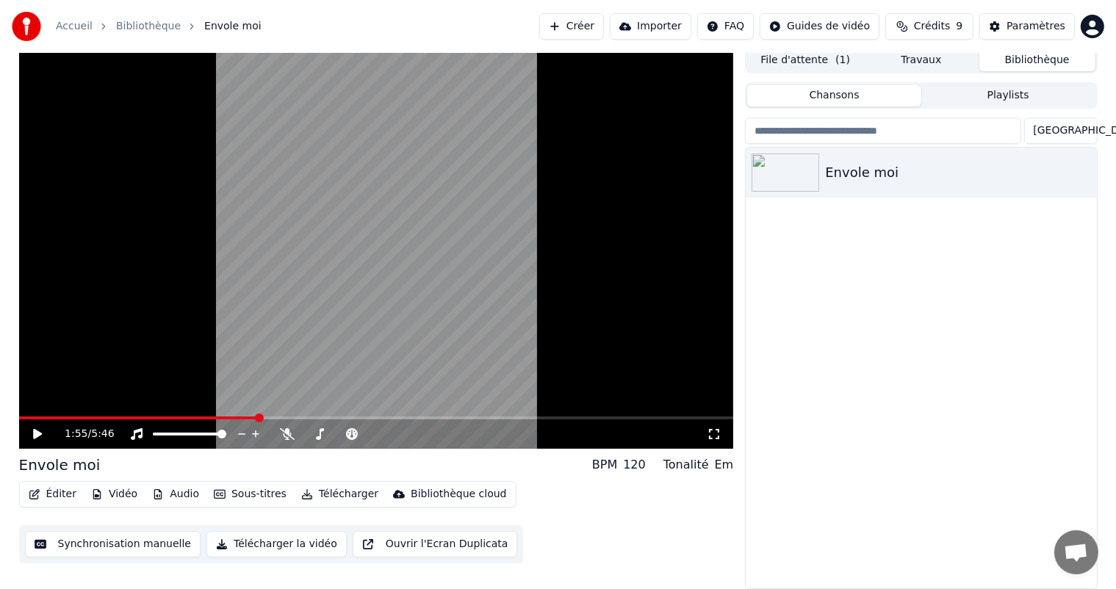
click at [799, 426] on div "Envole moi" at bounding box center [921, 368] width 350 height 441
click at [486, 417] on div "1:55 / 5:46" at bounding box center [376, 248] width 715 height 402
click at [486, 417] on span at bounding box center [376, 418] width 715 height 3
click at [289, 434] on icon at bounding box center [287, 434] width 15 height 12
click at [35, 438] on icon at bounding box center [48, 434] width 35 height 12
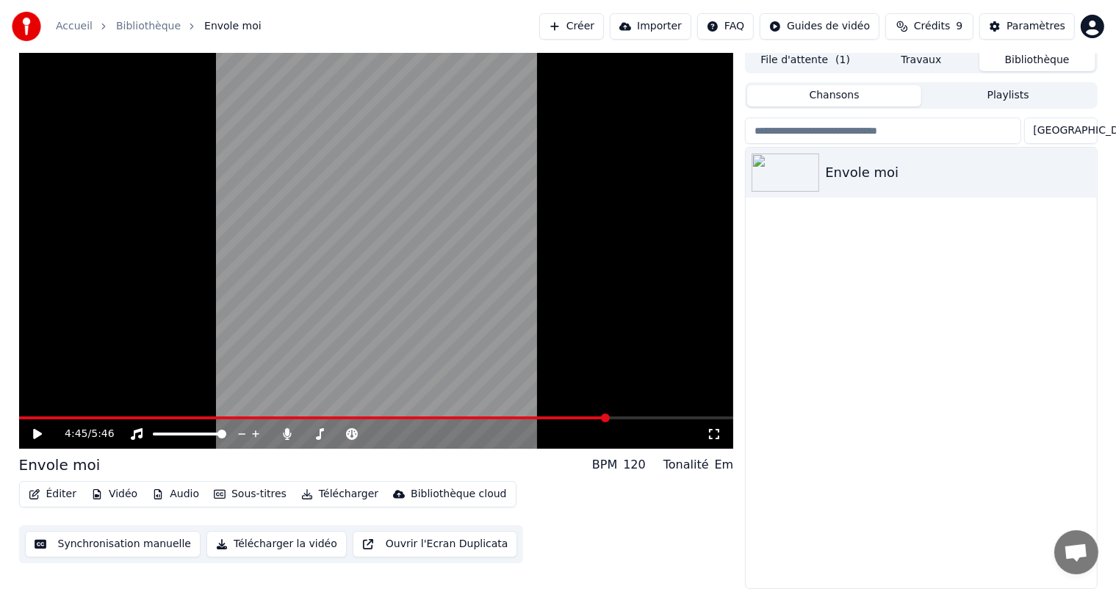
click at [125, 547] on button "Synchronisation manuelle" at bounding box center [113, 544] width 176 height 26
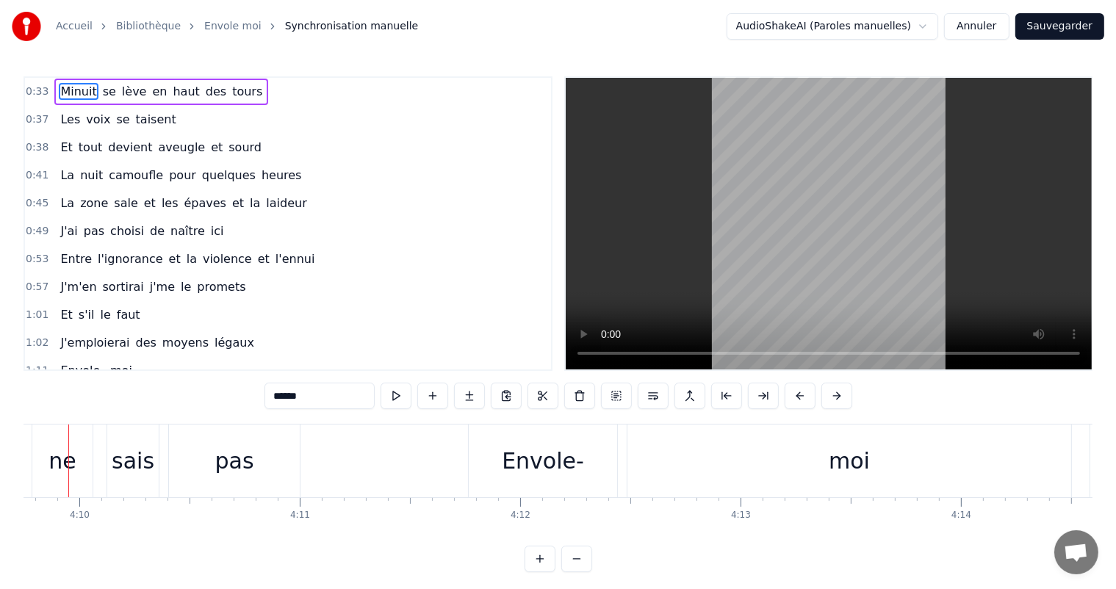
scroll to position [0, 55021]
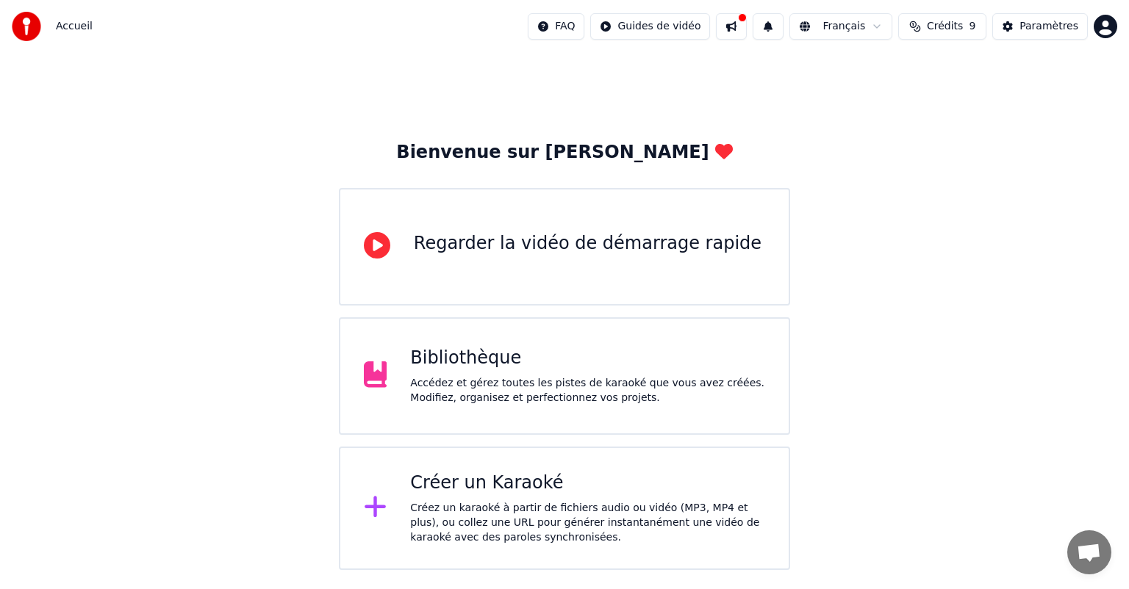
click at [537, 491] on div "Créer un Karaoké" at bounding box center [587, 484] width 355 height 24
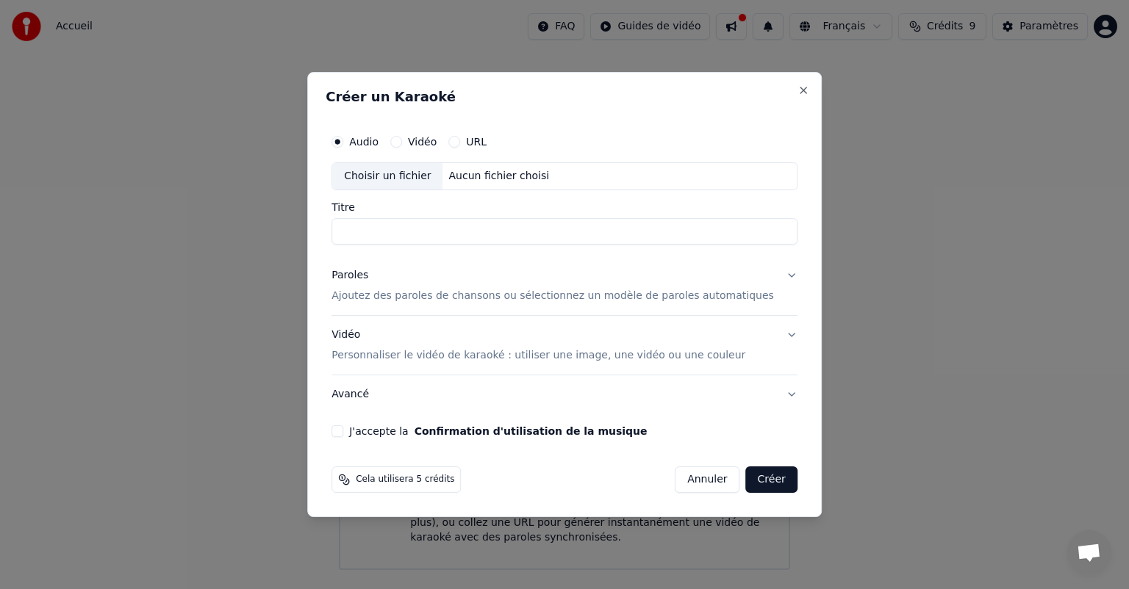
click at [417, 183] on div "Choisir un fichier" at bounding box center [387, 176] width 110 height 26
type input "**********"
click at [506, 353] on p "Personnaliser le vidéo de karaoké : utiliser une image, une vidéo ou une couleur" at bounding box center [538, 355] width 414 height 15
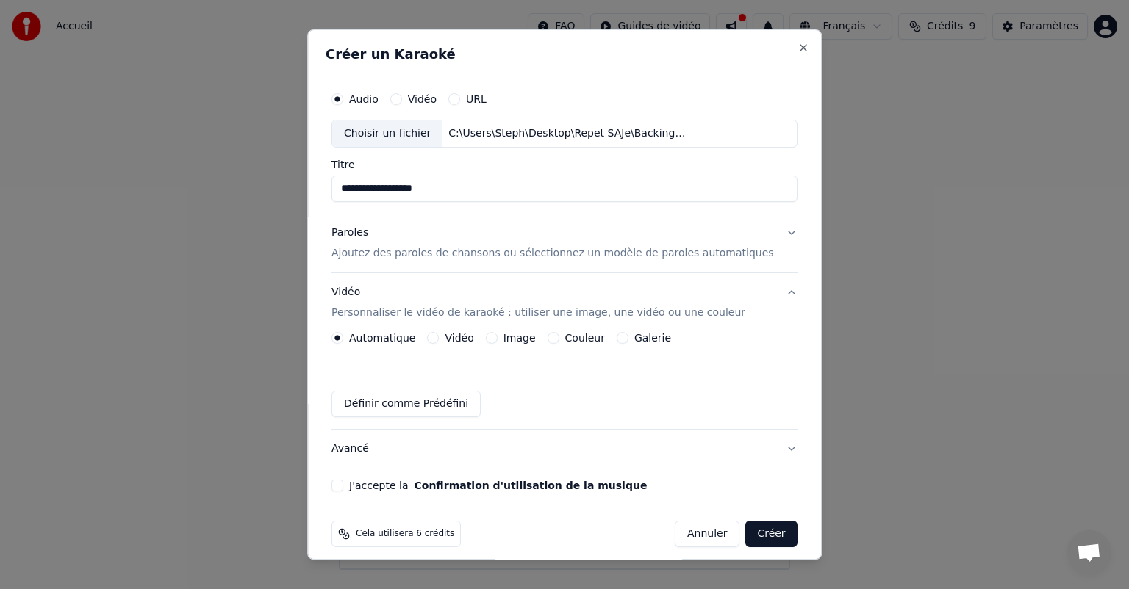
click at [439, 338] on button "Vidéo" at bounding box center [434, 338] width 12 height 12
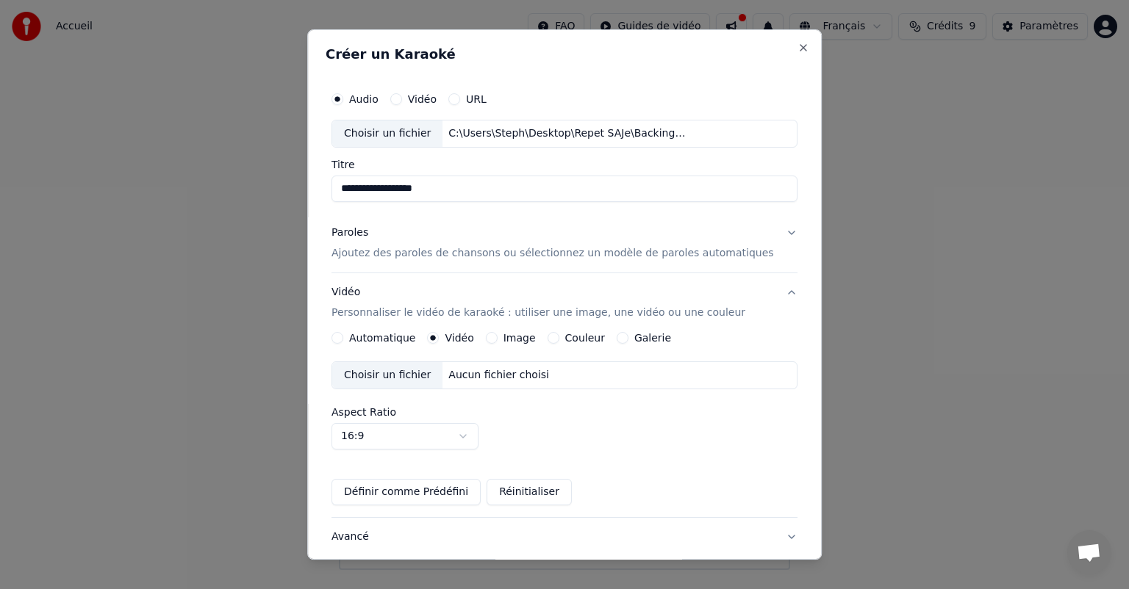
click at [426, 380] on div "Choisir un fichier" at bounding box center [387, 375] width 110 height 26
click at [343, 335] on button "Automatique" at bounding box center [337, 338] width 12 height 12
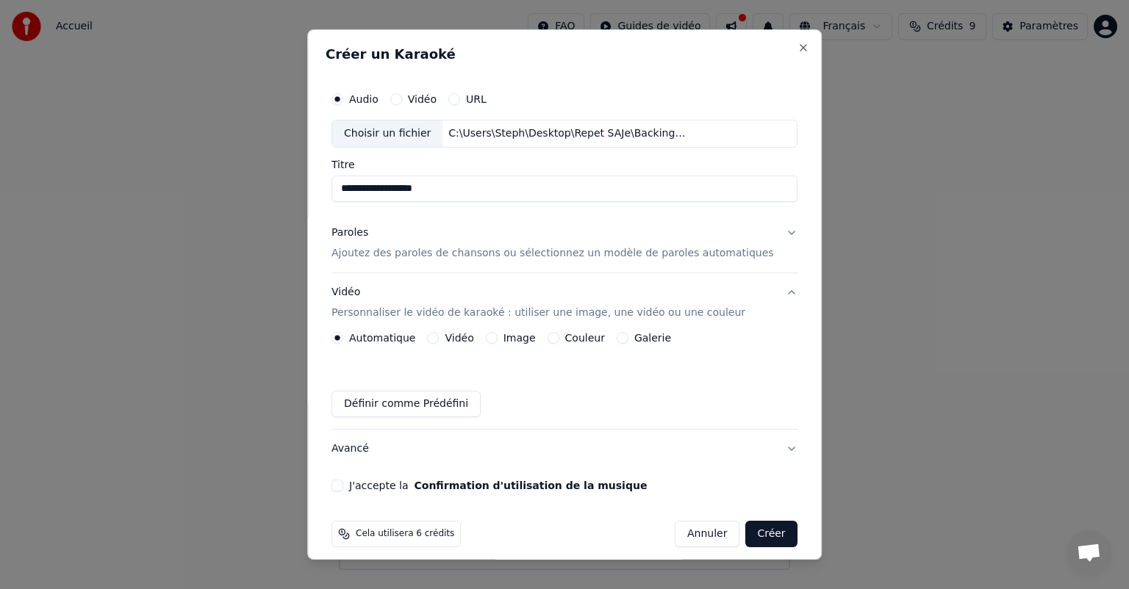
click at [402, 100] on button "Vidéo" at bounding box center [396, 99] width 12 height 12
click at [400, 134] on div "Choisir un fichier" at bounding box center [387, 134] width 110 height 26
type input "**********"
click at [746, 533] on button "Créer" at bounding box center [771, 534] width 51 height 26
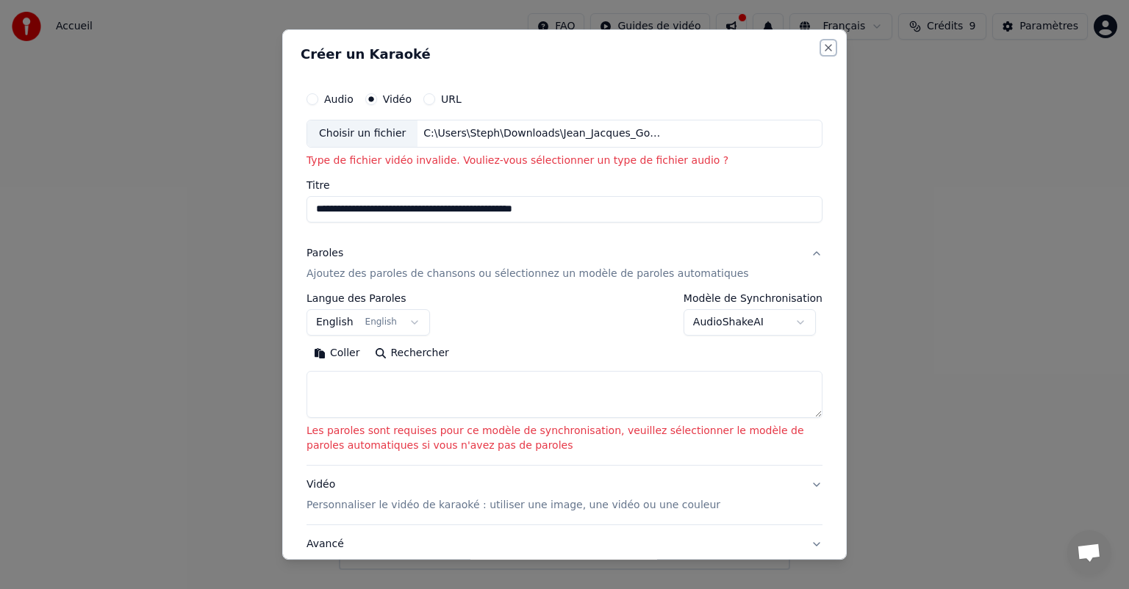
click at [822, 49] on button "Close" at bounding box center [828, 48] width 12 height 12
select select
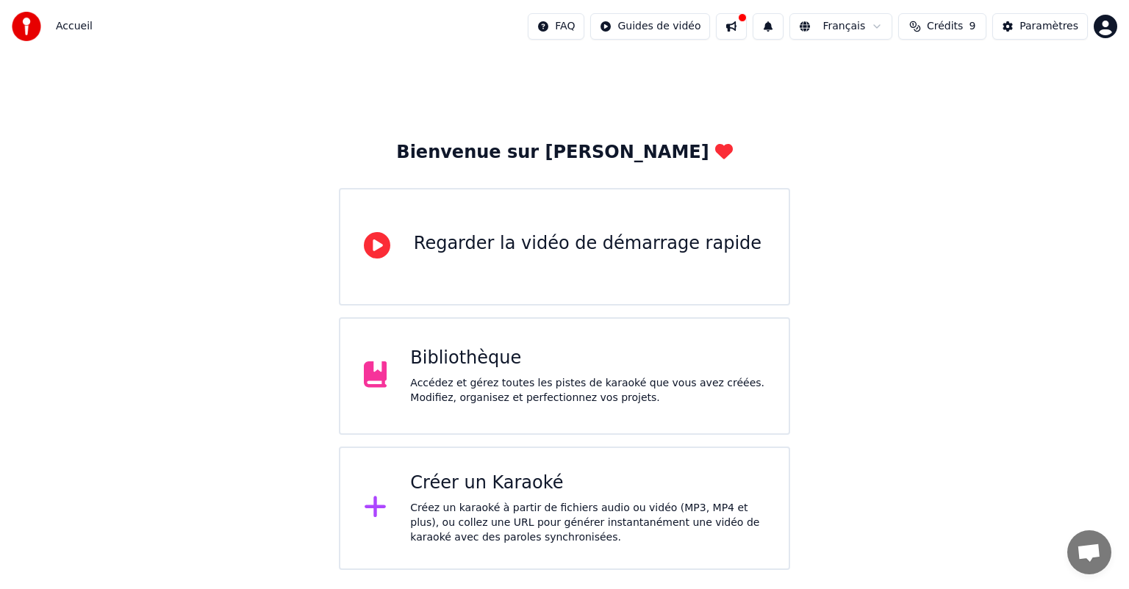
click at [507, 389] on div "Accédez et gérez toutes les pistes de karaoké que vous avez créées. Modifiez, o…" at bounding box center [587, 390] width 355 height 29
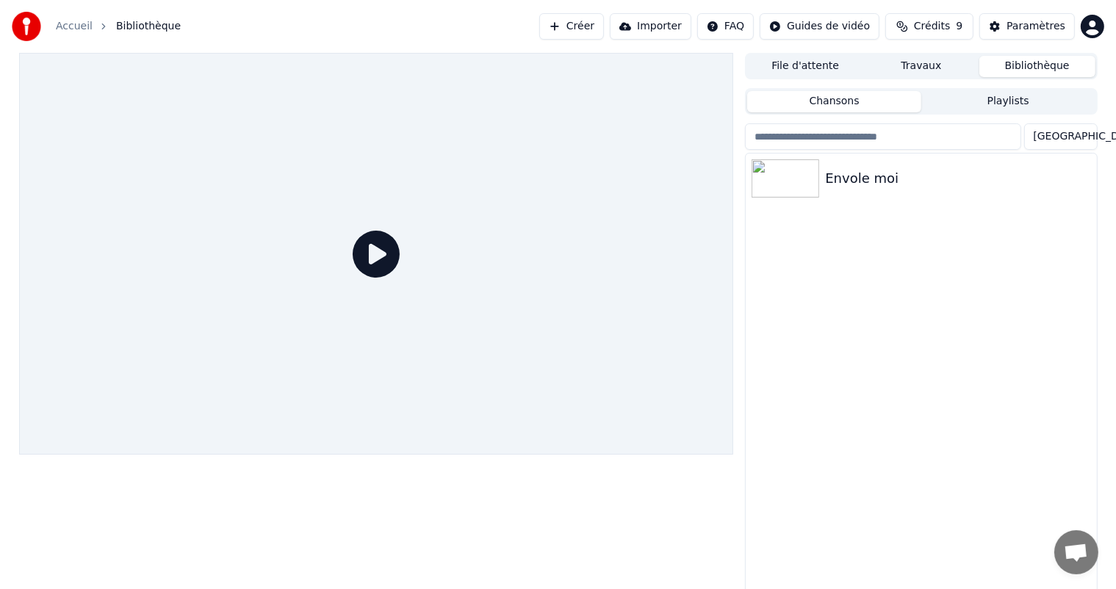
click at [683, 32] on button "Importer" at bounding box center [651, 26] width 82 height 26
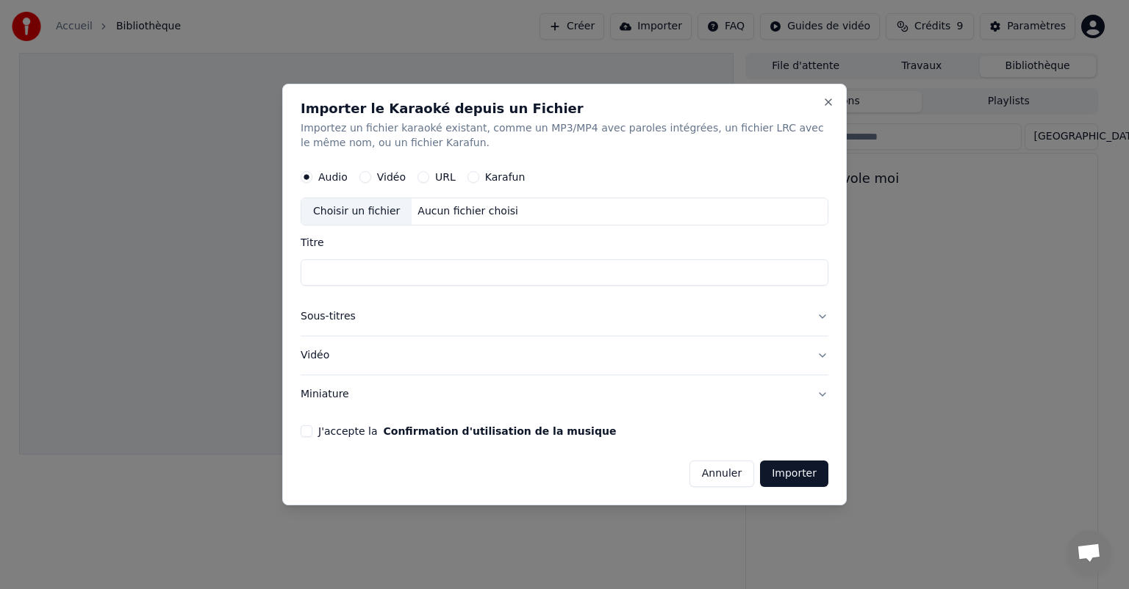
click at [470, 179] on button "Karafun" at bounding box center [473, 177] width 12 height 12
click at [309, 176] on button "Audio" at bounding box center [307, 177] width 12 height 12
click at [364, 212] on div "Choisir un fichier" at bounding box center [356, 211] width 110 height 26
type input "**********"
click at [366, 176] on button "Vidéo" at bounding box center [365, 177] width 12 height 12
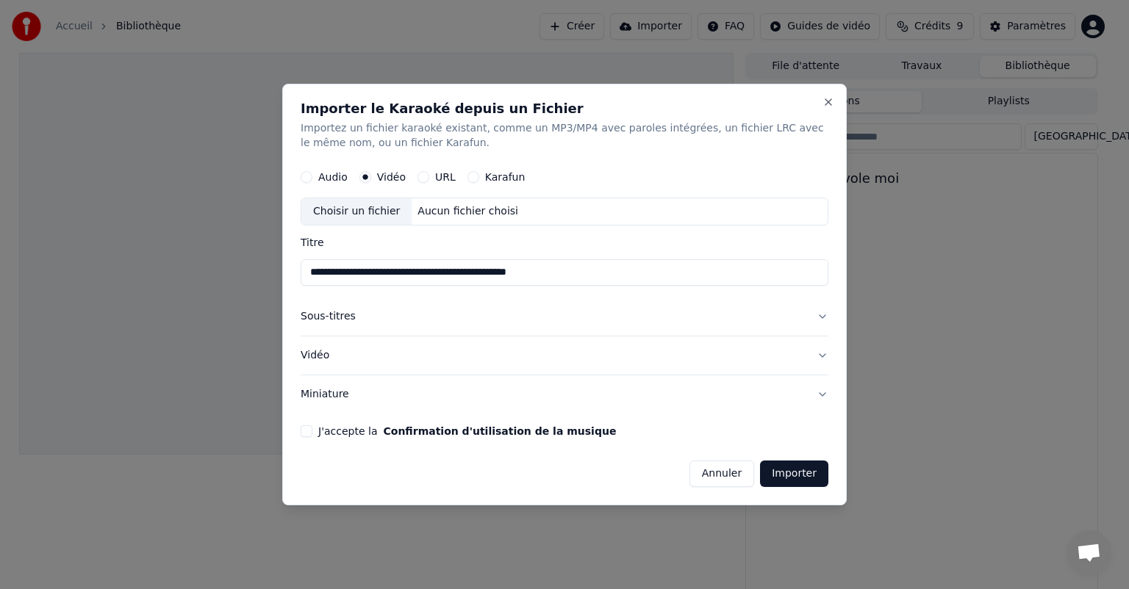
click at [362, 211] on div "Choisir un fichier" at bounding box center [356, 211] width 110 height 26
click at [811, 476] on button "Importer" at bounding box center [794, 474] width 68 height 26
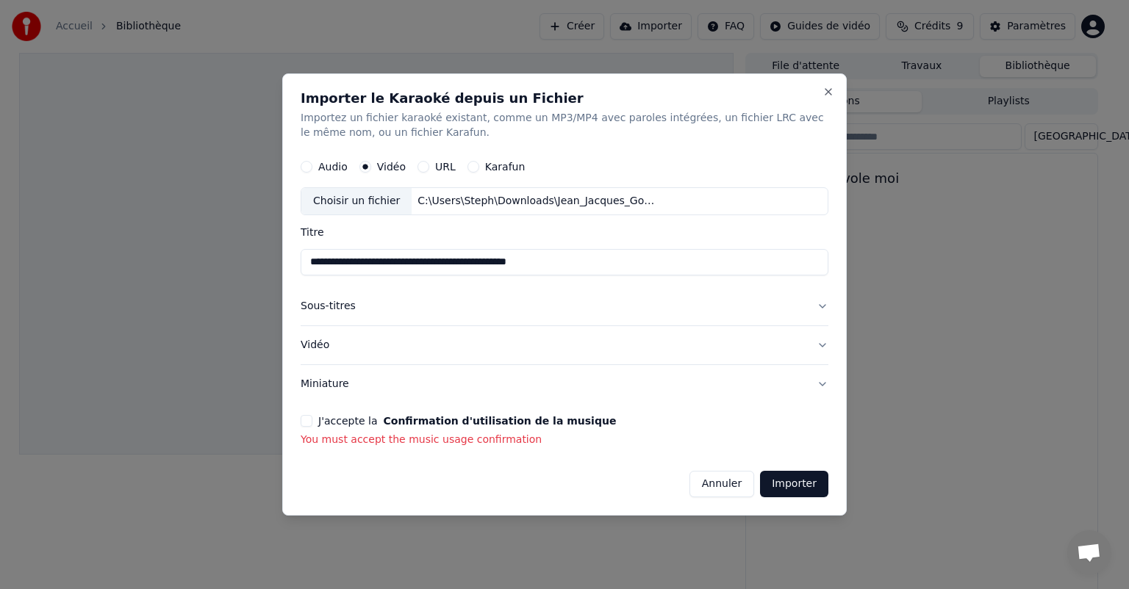
click at [304, 420] on button "J'accepte la Confirmation d'utilisation de la musique" at bounding box center [307, 421] width 12 height 12
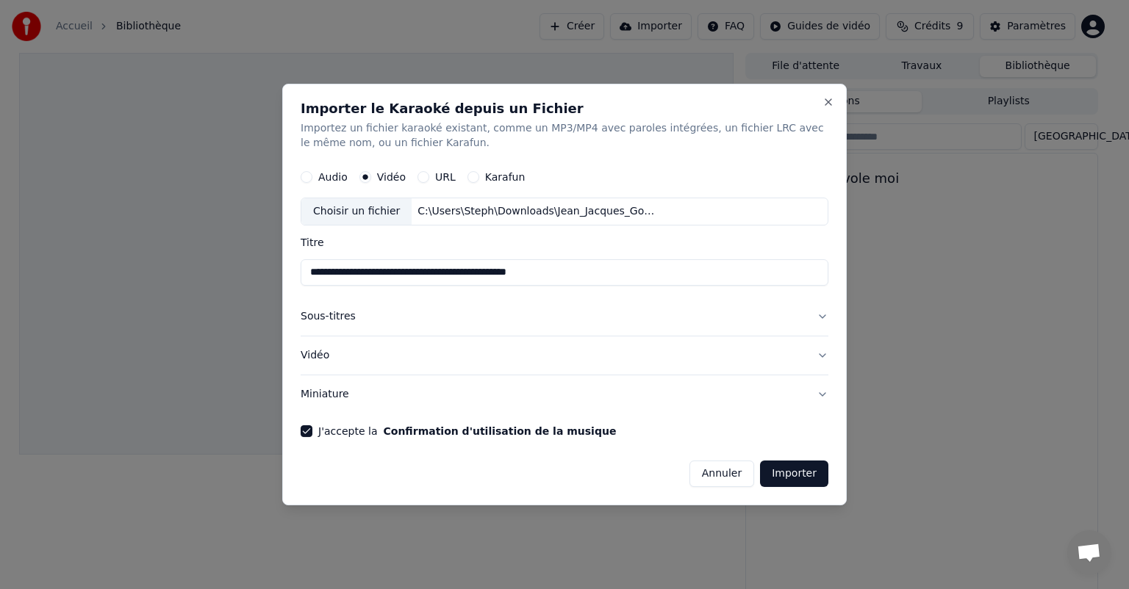
click at [781, 477] on button "Importer" at bounding box center [794, 474] width 68 height 26
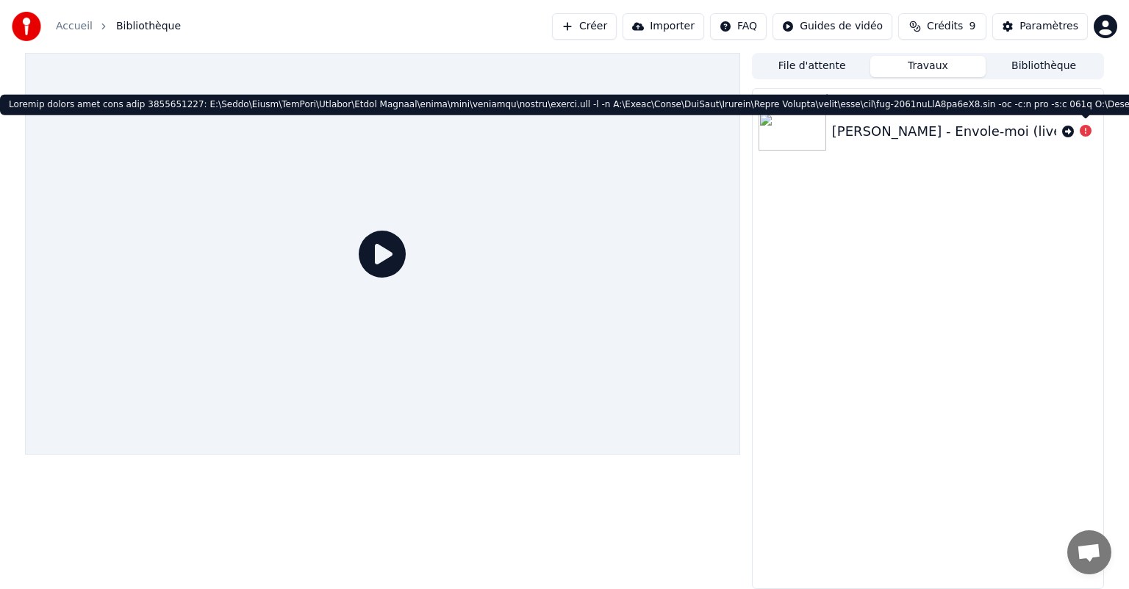
click at [929, 130] on div "[PERSON_NAME] - Envole-moi (live 2002) - 36333" at bounding box center [996, 131] width 328 height 21
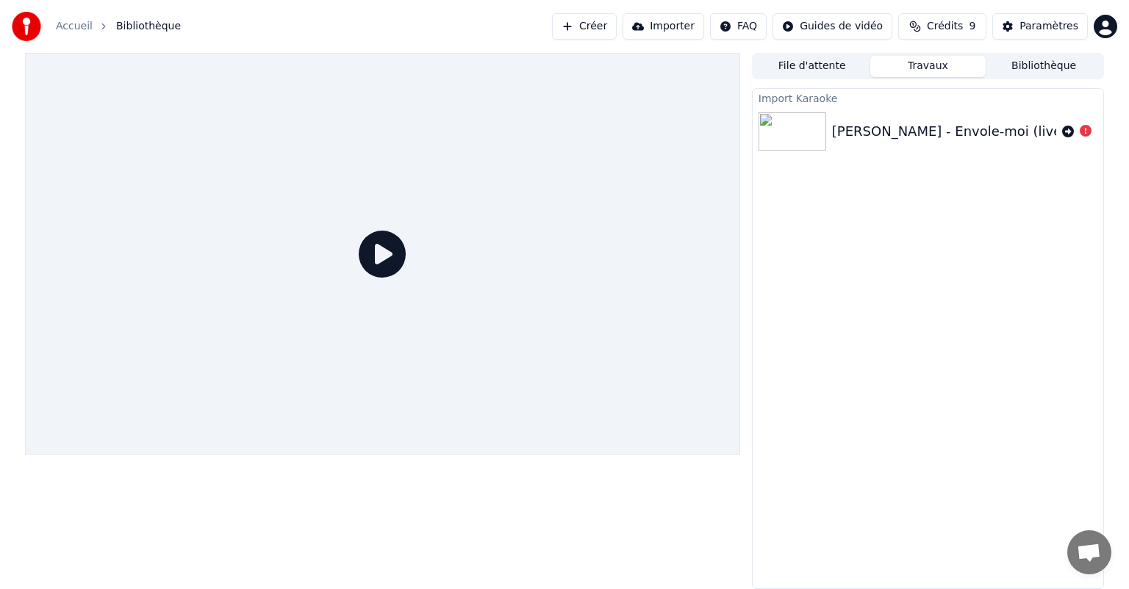
click at [388, 253] on icon at bounding box center [382, 254] width 47 height 47
click at [911, 135] on div "[PERSON_NAME] - Envole-moi (live 2002) - 36333" at bounding box center [996, 131] width 328 height 21
click at [1055, 135] on div "[PERSON_NAME] - Envole-moi (live 2002) - 36333" at bounding box center [996, 131] width 328 height 21
click at [655, 23] on button "Importer" at bounding box center [663, 26] width 82 height 26
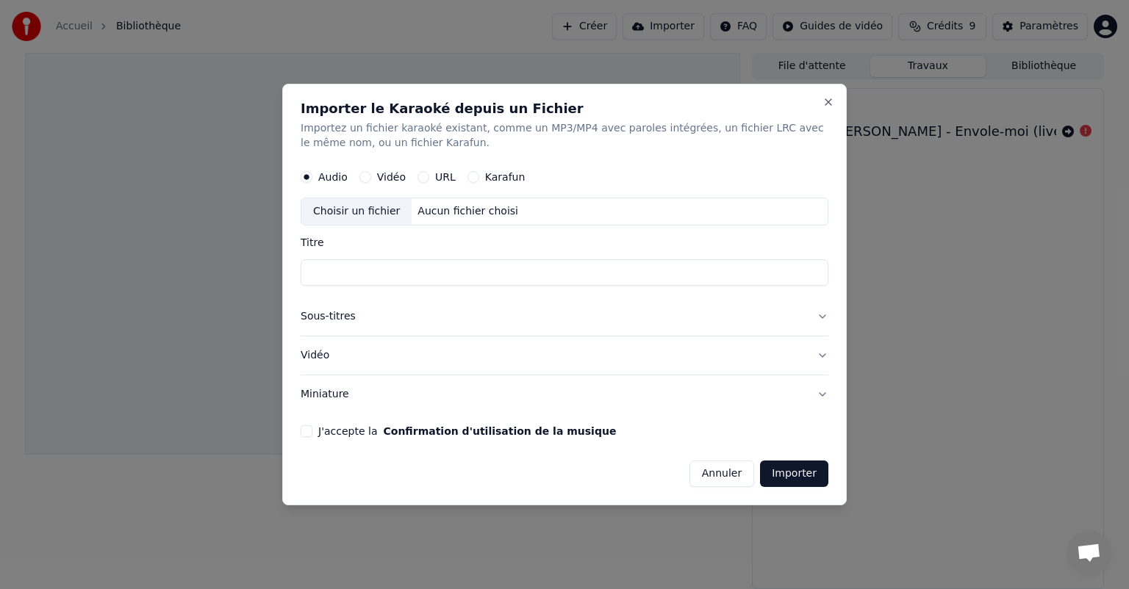
click at [467, 175] on button "Karafun" at bounding box center [473, 177] width 12 height 12
click at [382, 209] on div "Choisir un fichier" at bounding box center [356, 211] width 110 height 26
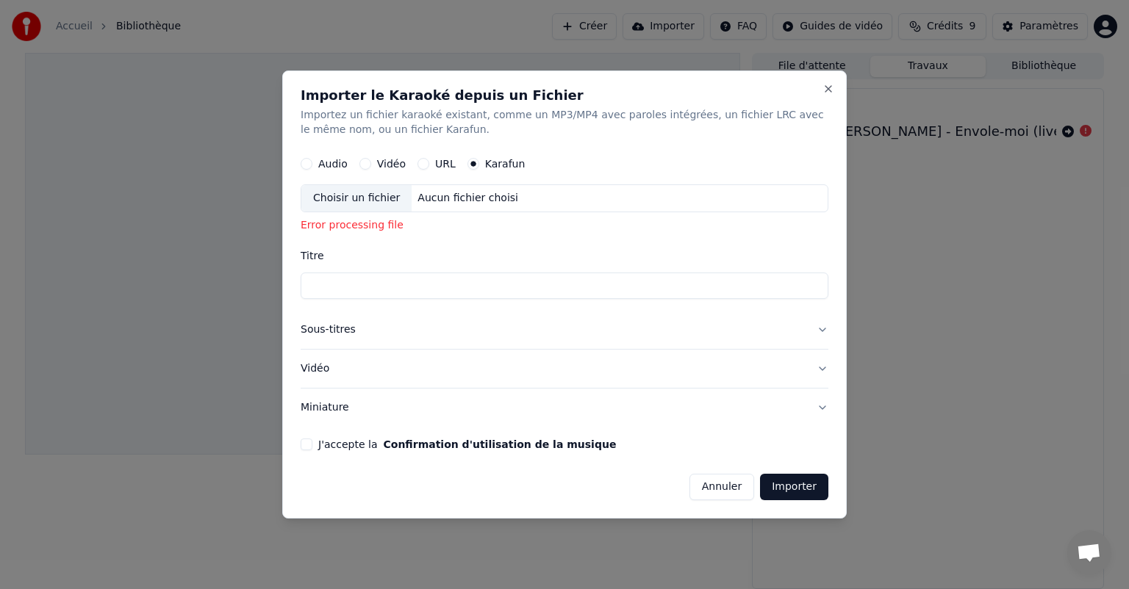
click at [386, 197] on div "Choisir un fichier" at bounding box center [356, 198] width 110 height 26
click at [303, 442] on button "J'accepte la Confirmation d'utilisation de la musique" at bounding box center [307, 445] width 12 height 12
click at [384, 197] on div "Choisir un fichier" at bounding box center [356, 198] width 110 height 26
click at [787, 486] on button "Importer" at bounding box center [794, 487] width 68 height 26
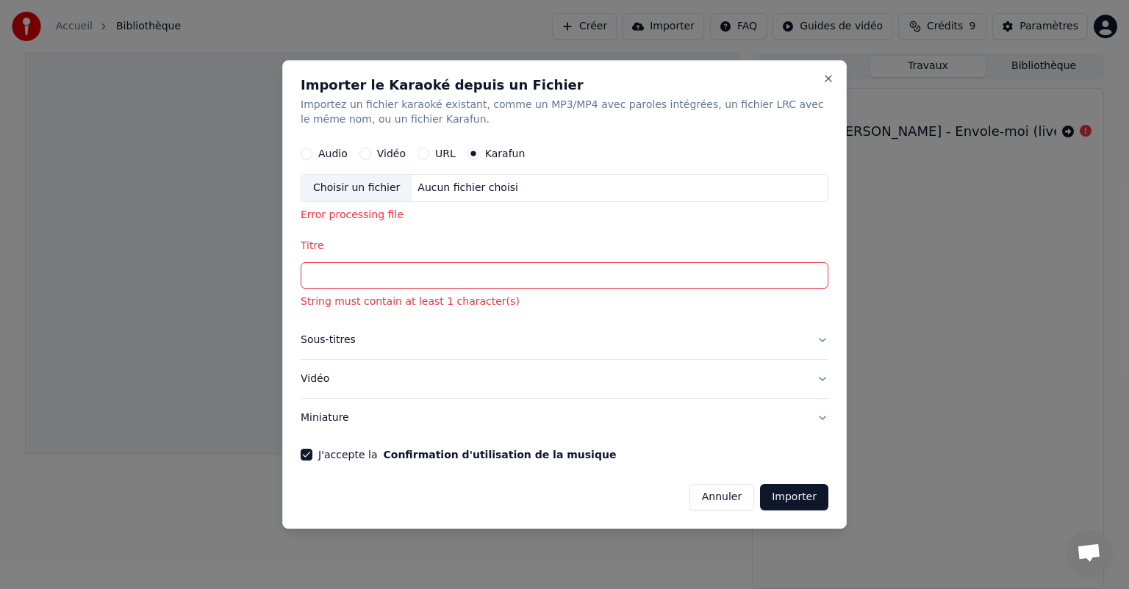
click at [787, 486] on button "Importer" at bounding box center [794, 497] width 68 height 26
click at [830, 76] on button "Close" at bounding box center [828, 79] width 12 height 12
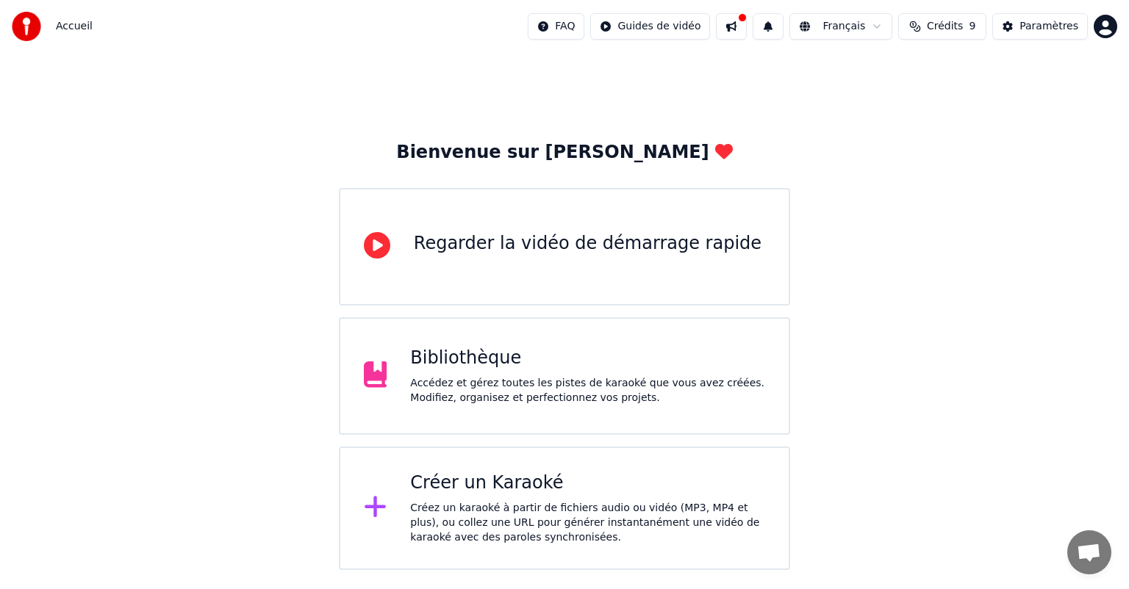
click at [486, 403] on div "Accédez et gérez toutes les pistes de karaoké que vous avez créées. Modifiez, o…" at bounding box center [587, 390] width 355 height 29
click at [535, 506] on div "Créez un karaoké à partir de fichiers audio ou vidéo (MP3, MP4 et plus), ou col…" at bounding box center [587, 523] width 355 height 44
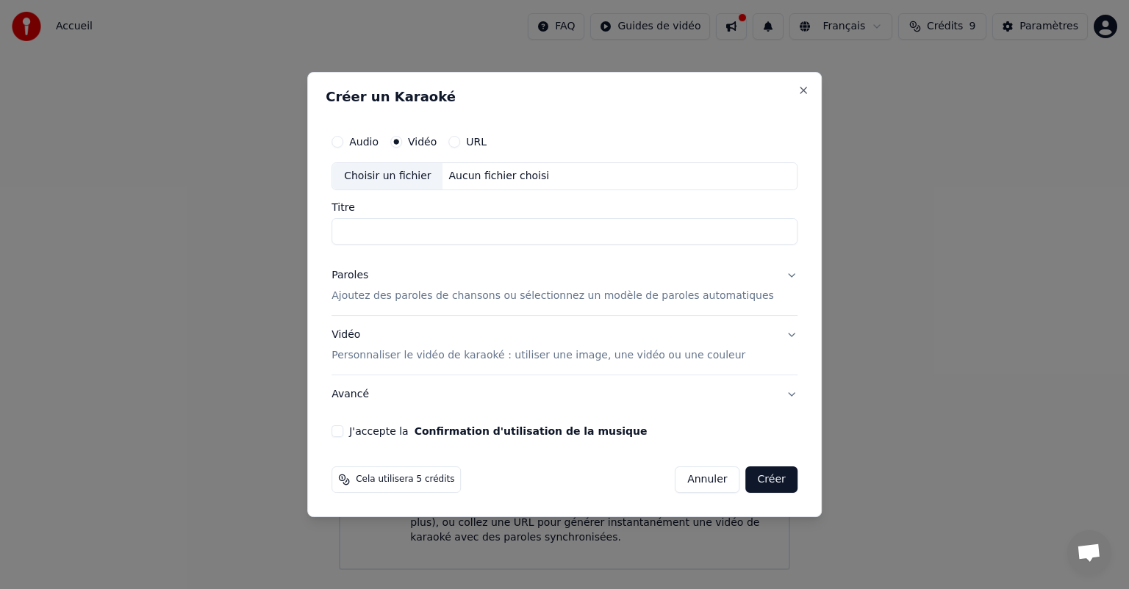
click at [343, 138] on button "Audio" at bounding box center [337, 142] width 12 height 12
click at [414, 181] on div "Choisir un fichier" at bounding box center [387, 176] width 110 height 26
type input "**********"
click at [343, 436] on button "J'accepte la Confirmation d'utilisation de la musique" at bounding box center [337, 431] width 12 height 12
click at [402, 141] on button "Vidéo" at bounding box center [396, 142] width 12 height 12
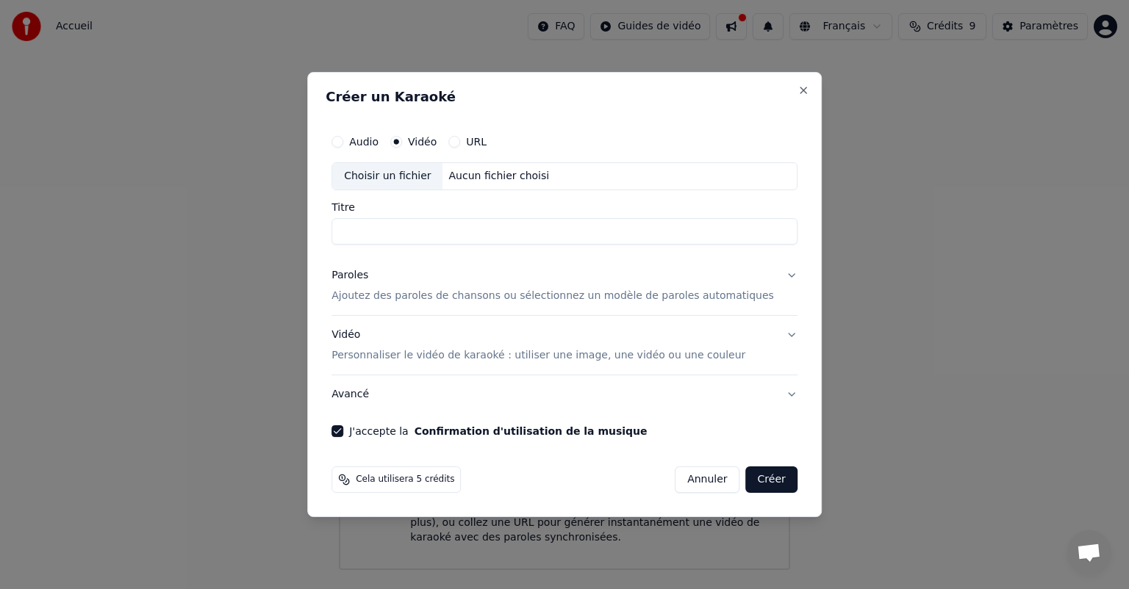
click at [398, 185] on div "Choisir un fichier" at bounding box center [387, 176] width 110 height 26
type input "**********"
click at [753, 483] on button "Créer" at bounding box center [771, 480] width 51 height 26
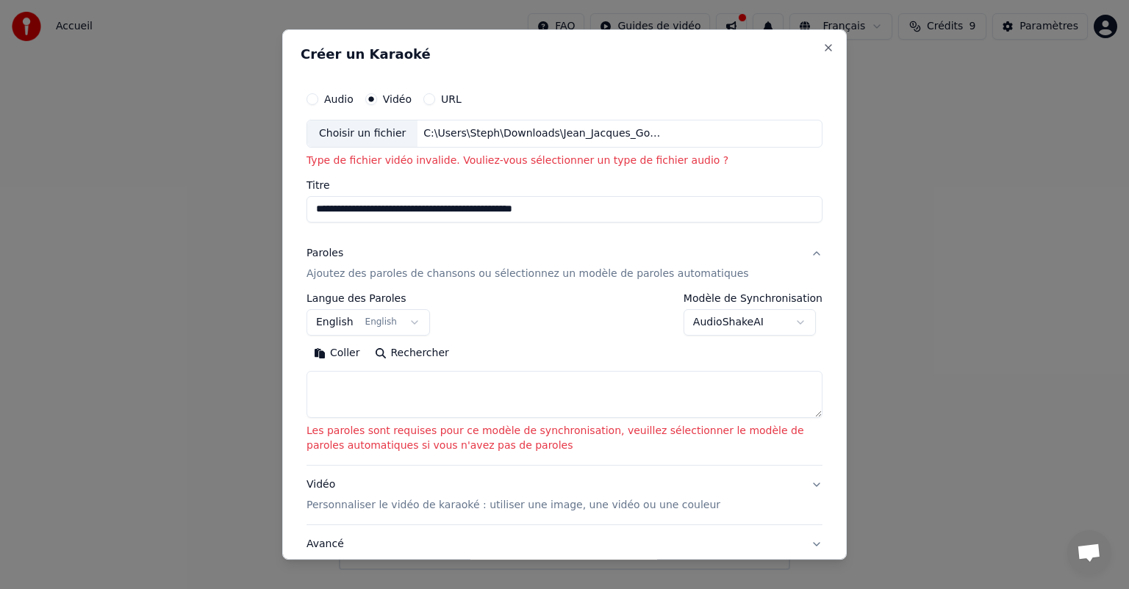
click at [479, 135] on div "C:\Users\Steph\Downloads\Jean_Jacques_Goldman_Envole_moi_(live_2002)(Karaoke_MP…" at bounding box center [542, 133] width 250 height 15
click at [822, 46] on button "Close" at bounding box center [828, 48] width 12 height 12
select select
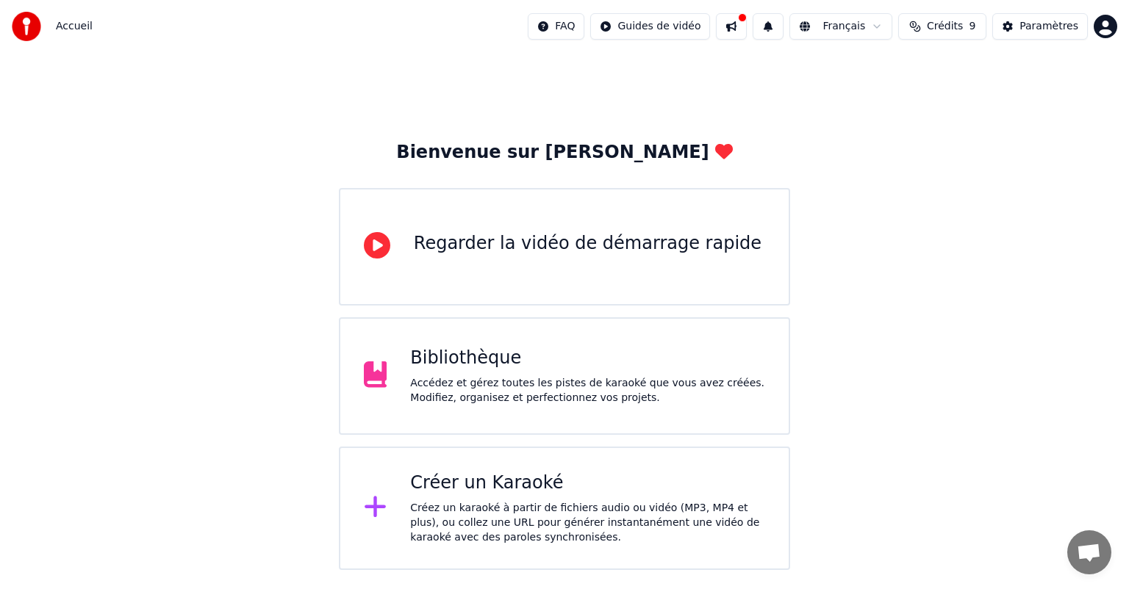
click at [494, 373] on div "Bibliothèque Accédez et gérez toutes les pistes de karaoké que vous avez créées…" at bounding box center [587, 376] width 355 height 59
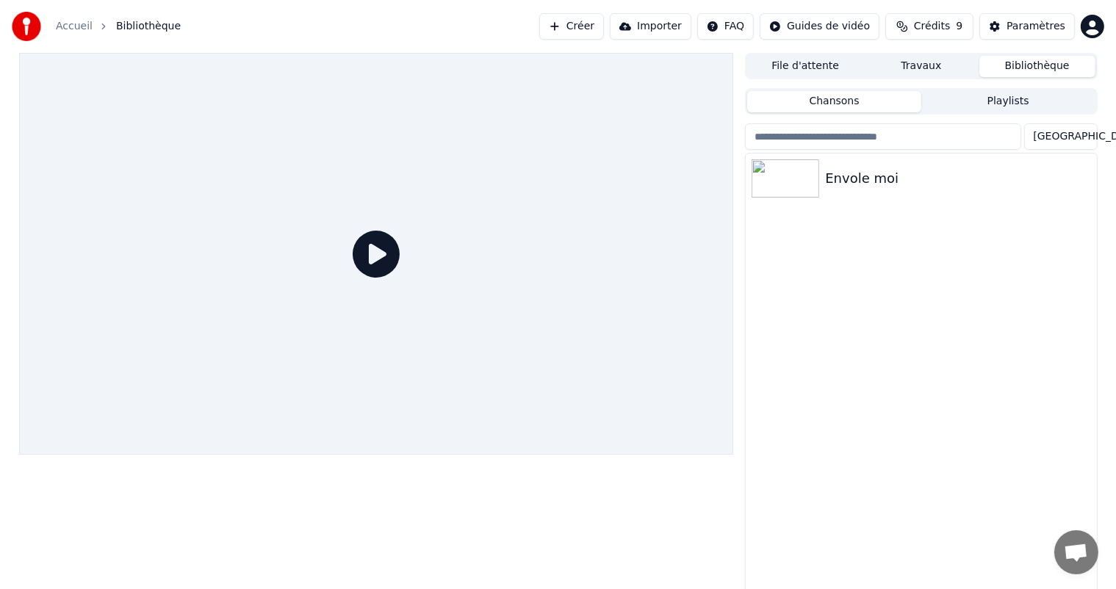
click at [680, 25] on button "Importer" at bounding box center [651, 26] width 82 height 26
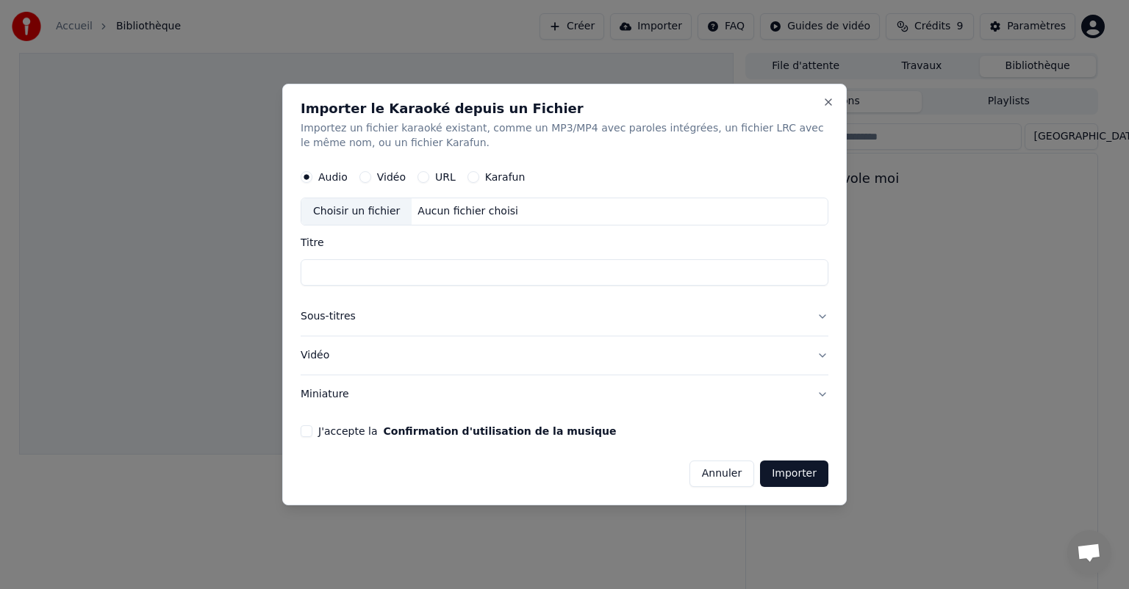
click at [364, 179] on button "Vidéo" at bounding box center [365, 177] width 12 height 12
click at [472, 178] on button "Karafun" at bounding box center [473, 177] width 12 height 12
click at [378, 210] on div "Choisir un fichier" at bounding box center [356, 211] width 110 height 26
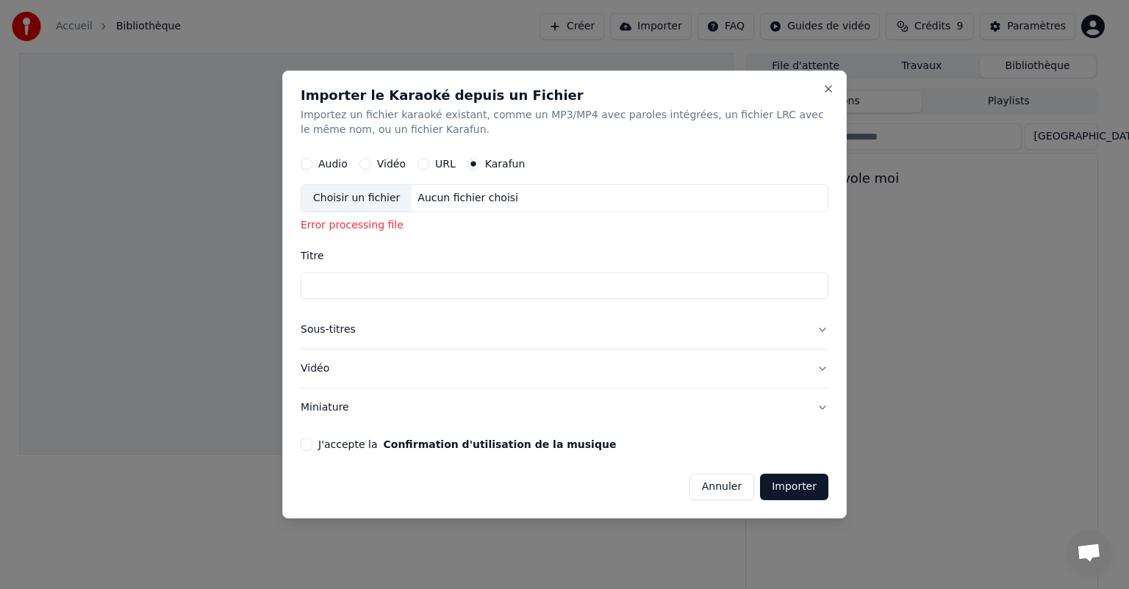
click at [304, 447] on button "J'accepte la Confirmation d'utilisation de la musique" at bounding box center [307, 445] width 12 height 12
click at [736, 487] on button "Annuler" at bounding box center [721, 487] width 65 height 26
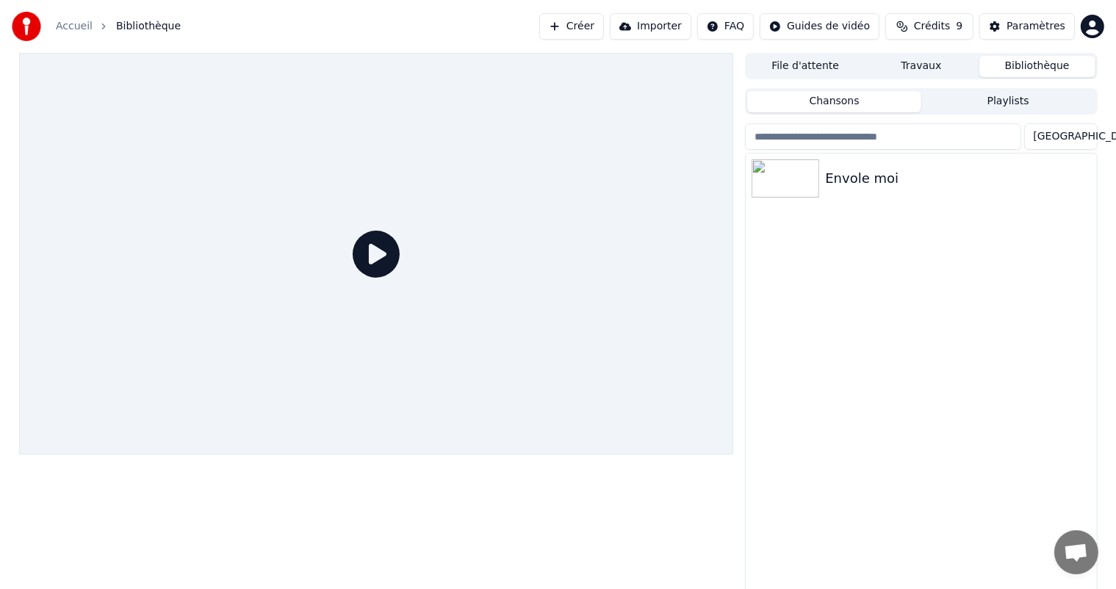
click at [595, 35] on button "Créer" at bounding box center [571, 26] width 65 height 26
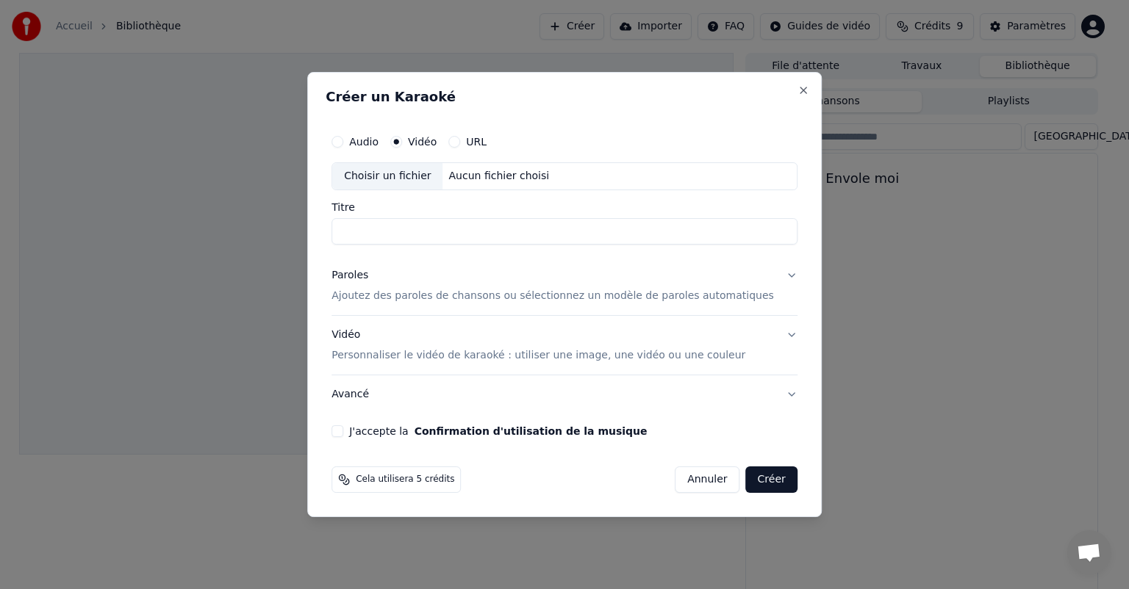
click at [343, 139] on button "Audio" at bounding box center [337, 142] width 12 height 12
click at [421, 176] on div "Choisir un fichier" at bounding box center [387, 176] width 110 height 26
type input "**********"
click at [766, 276] on button "Paroles Ajoutez des paroles de chansons ou sélectionnez un modèle de paroles au…" at bounding box center [564, 285] width 466 height 59
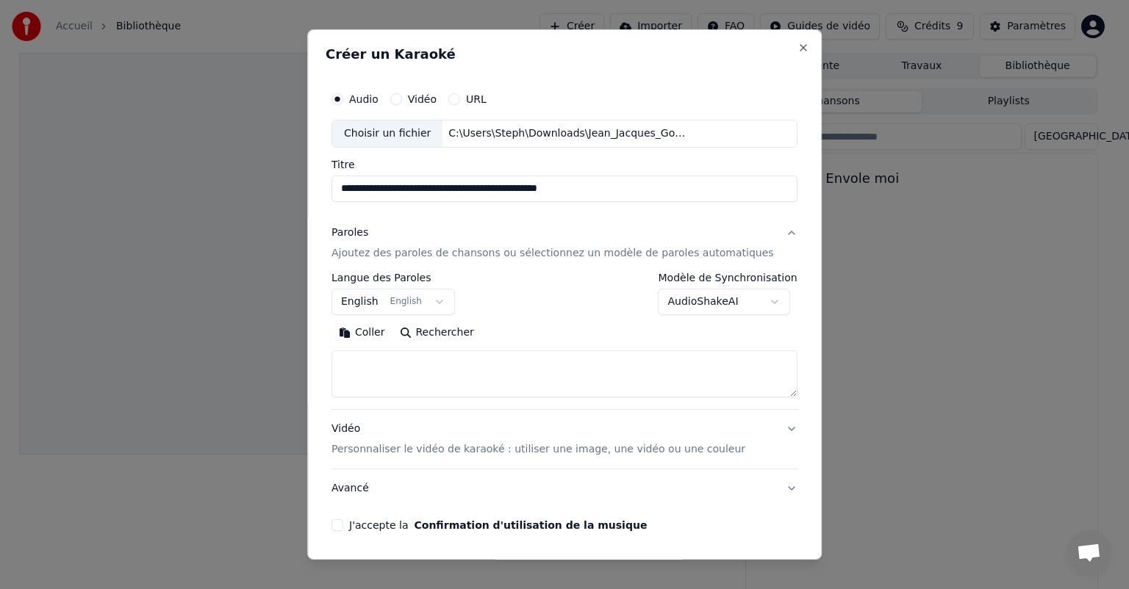
click at [443, 306] on button "English English" at bounding box center [392, 302] width 123 height 26
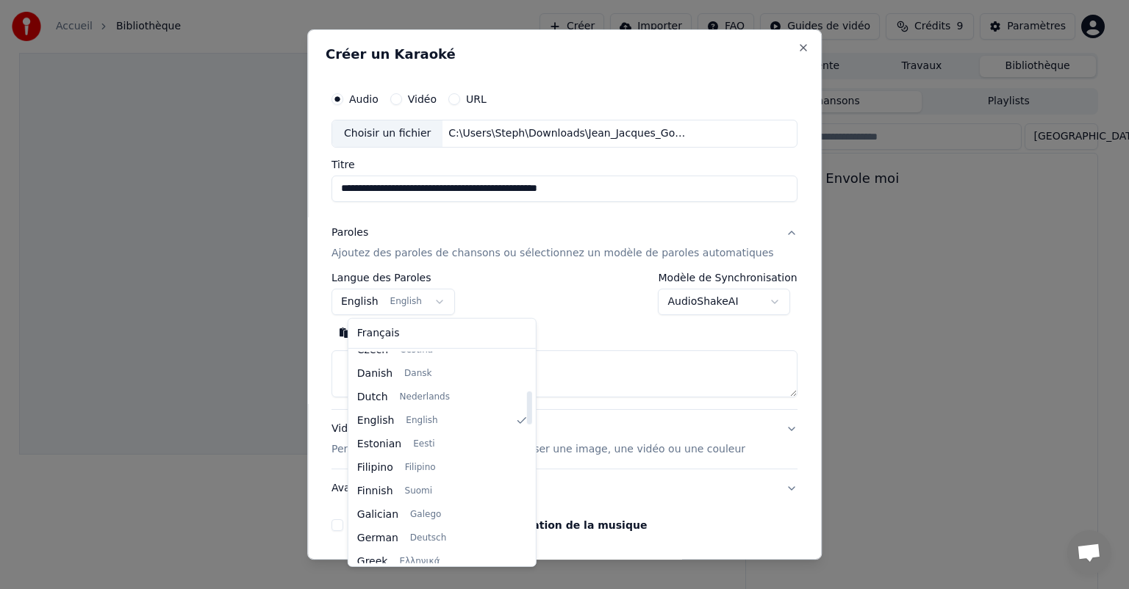
scroll to position [274, 0]
drag, startPoint x: 511, startPoint y: 384, endPoint x: 517, endPoint y: 409, distance: 24.9
click at [526, 409] on div at bounding box center [528, 411] width 5 height 33
select select "**"
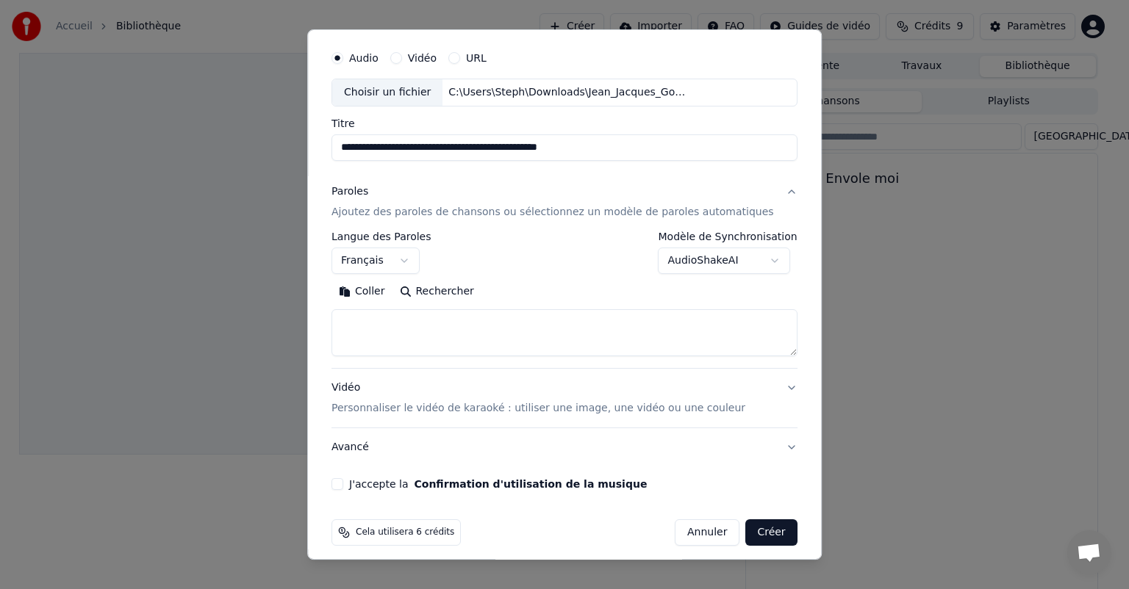
scroll to position [50, 0]
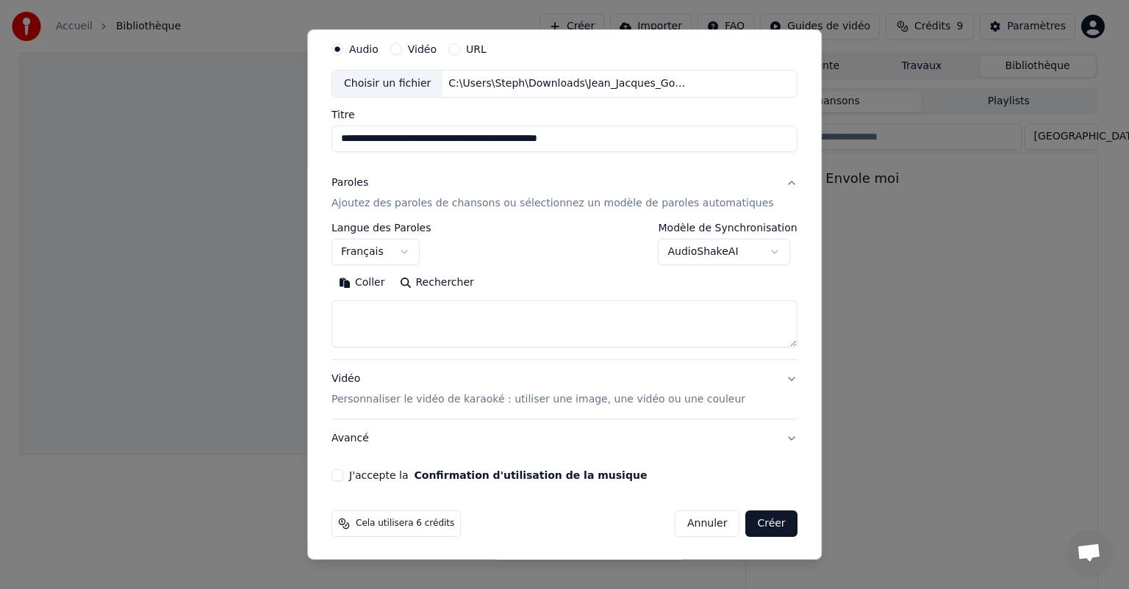
click at [343, 473] on button "J'accepte la Confirmation d'utilisation de la musique" at bounding box center [337, 476] width 12 height 12
click at [763, 378] on button "Vidéo Personnaliser le vidéo de karaoké : utiliser une image, une vidéo ou une …" at bounding box center [564, 389] width 466 height 59
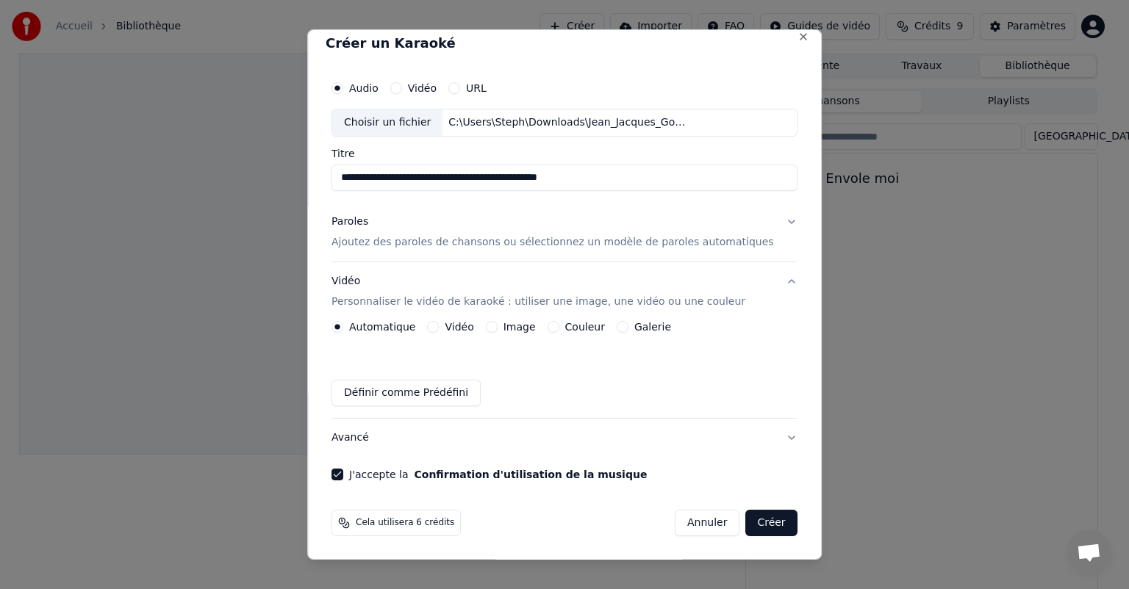
scroll to position [0, 0]
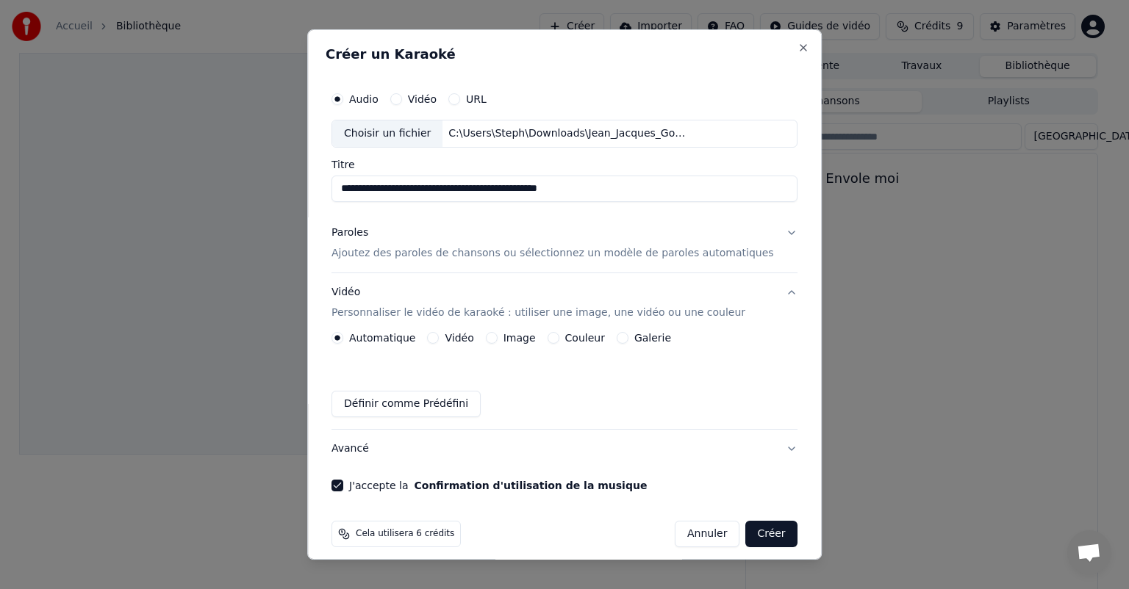
click at [755, 535] on button "Créer" at bounding box center [771, 534] width 51 height 26
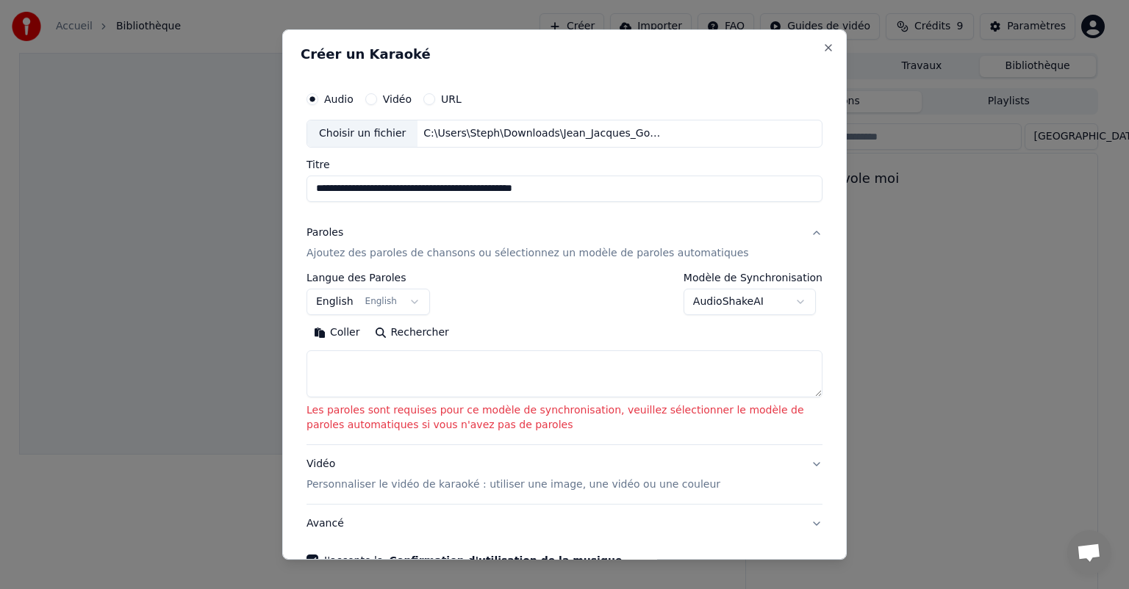
click at [480, 362] on textarea at bounding box center [564, 373] width 516 height 47
click at [335, 332] on button "Coller" at bounding box center [336, 333] width 61 height 24
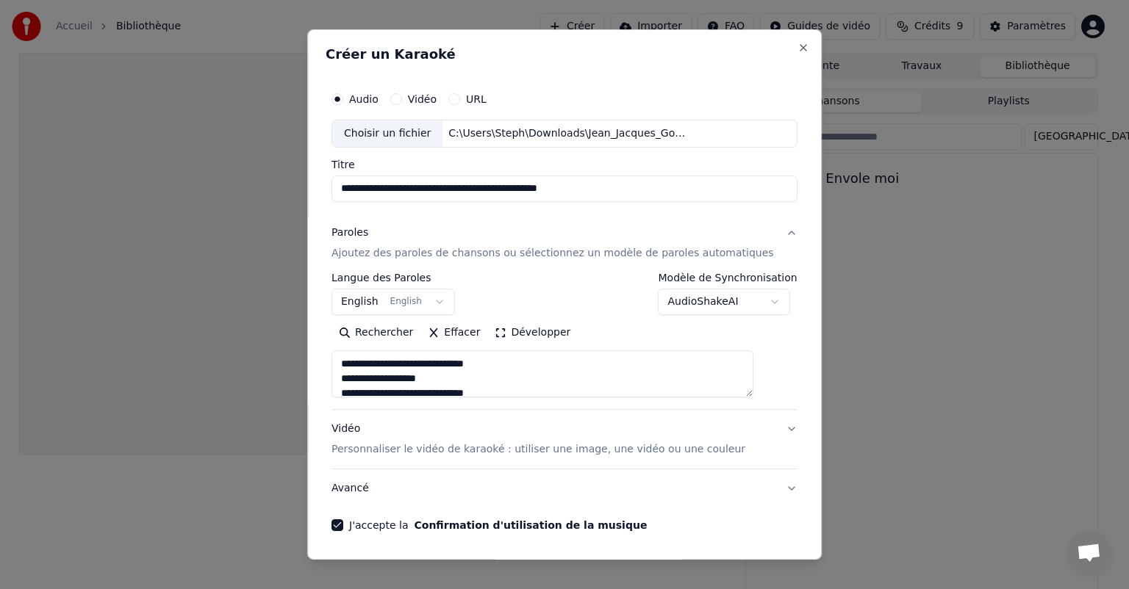
type textarea "**********"
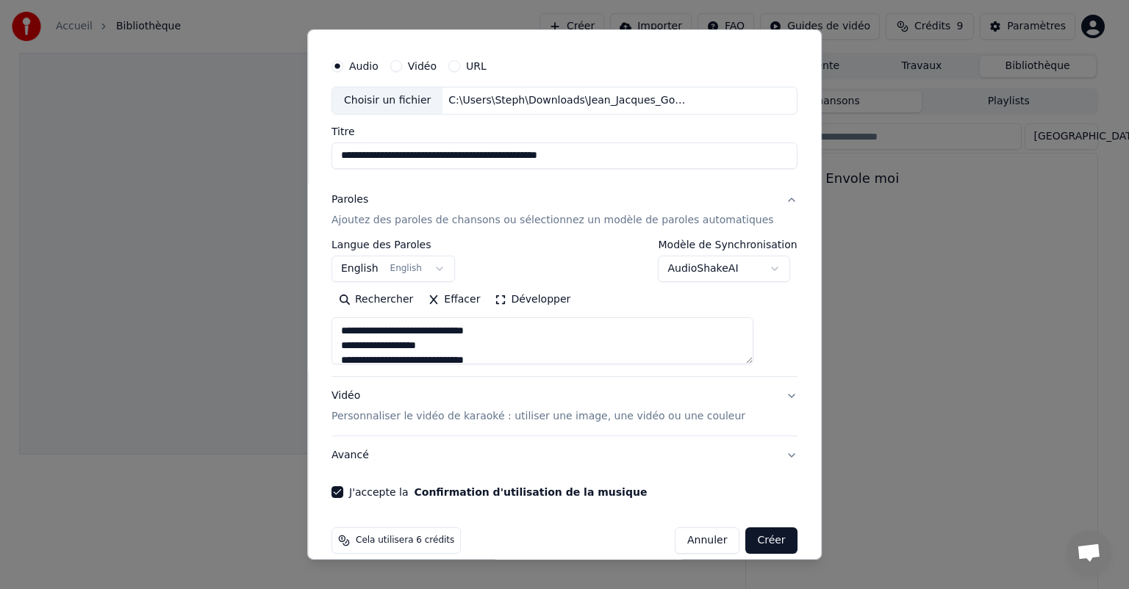
scroll to position [50, 0]
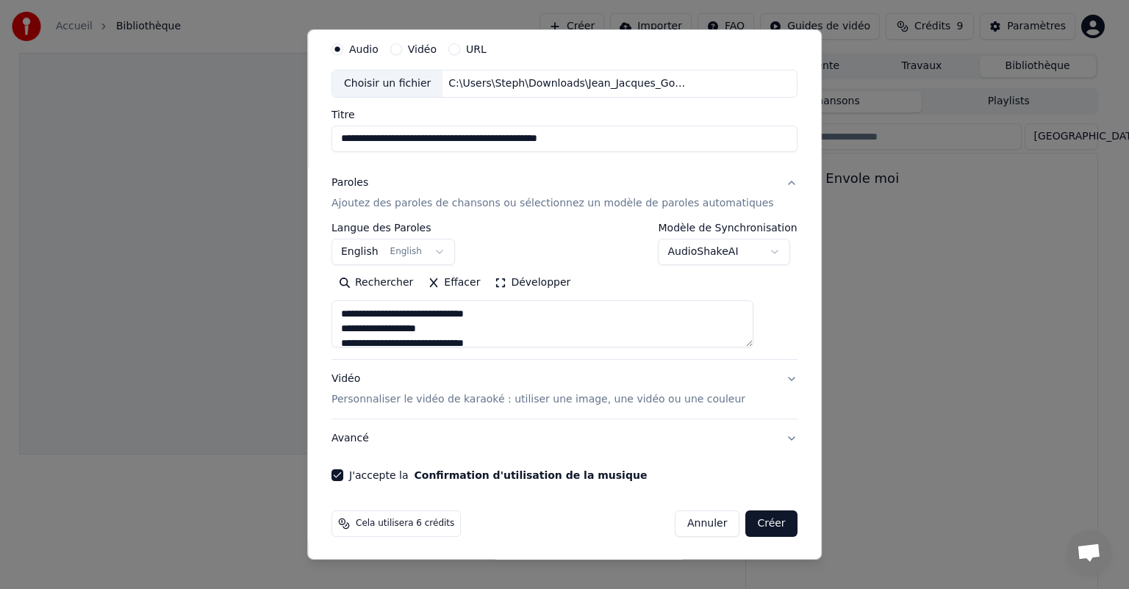
click at [747, 519] on button "Créer" at bounding box center [771, 524] width 51 height 26
select select "**"
type textarea "**********"
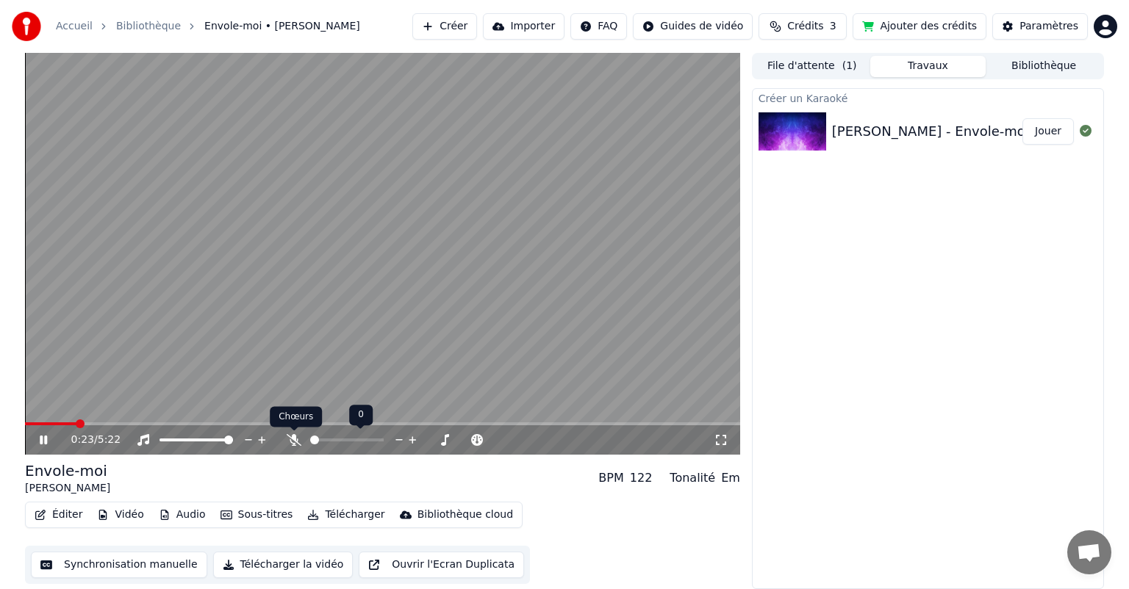
click at [294, 441] on icon at bounding box center [294, 440] width 15 height 12
click at [294, 441] on icon at bounding box center [293, 440] width 8 height 12
click at [310, 436] on span at bounding box center [314, 440] width 9 height 9
click at [1046, 134] on button "Jouer" at bounding box center [1047, 131] width 51 height 26
click at [294, 441] on icon at bounding box center [294, 440] width 15 height 12
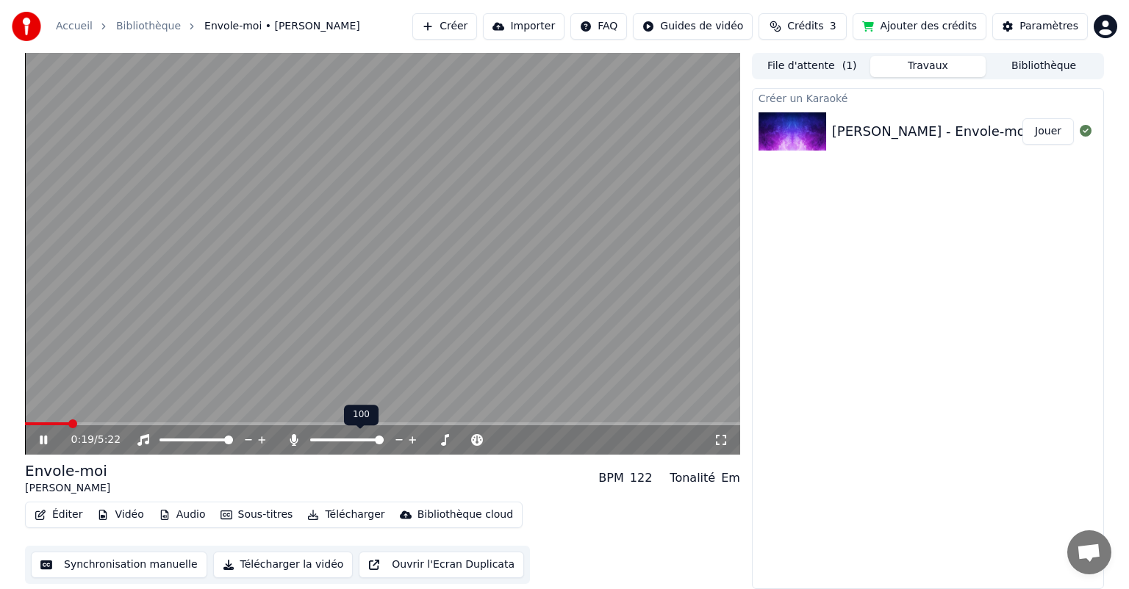
click at [384, 439] on span at bounding box center [379, 440] width 9 height 9
click at [244, 420] on span at bounding box center [239, 424] width 9 height 9
click at [79, 426] on span at bounding box center [83, 424] width 9 height 9
click at [282, 422] on span at bounding box center [153, 423] width 257 height 3
